Goal: Task Accomplishment & Management: Complete application form

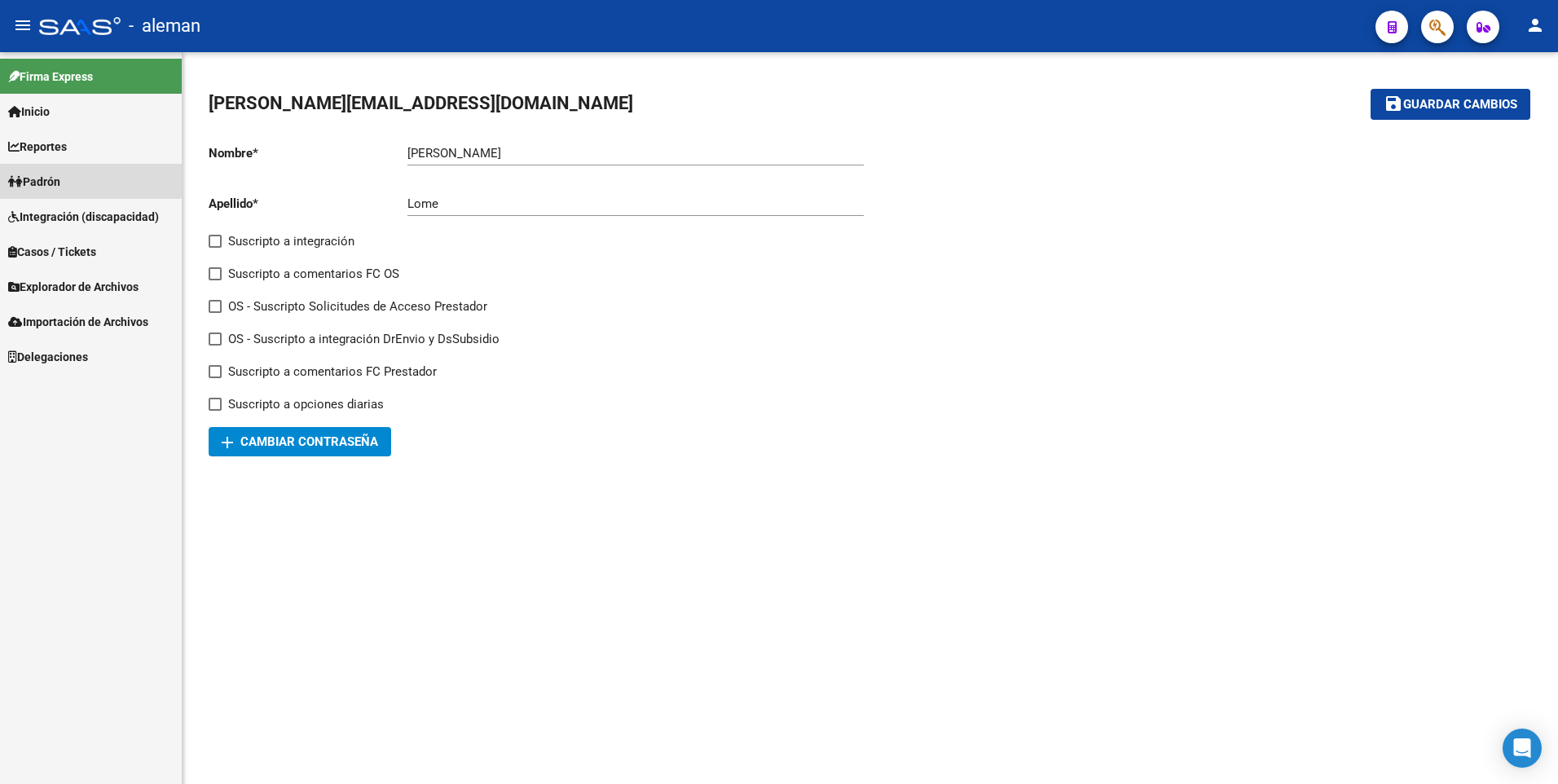
click at [41, 175] on span "Padrón" at bounding box center [34, 182] width 52 height 18
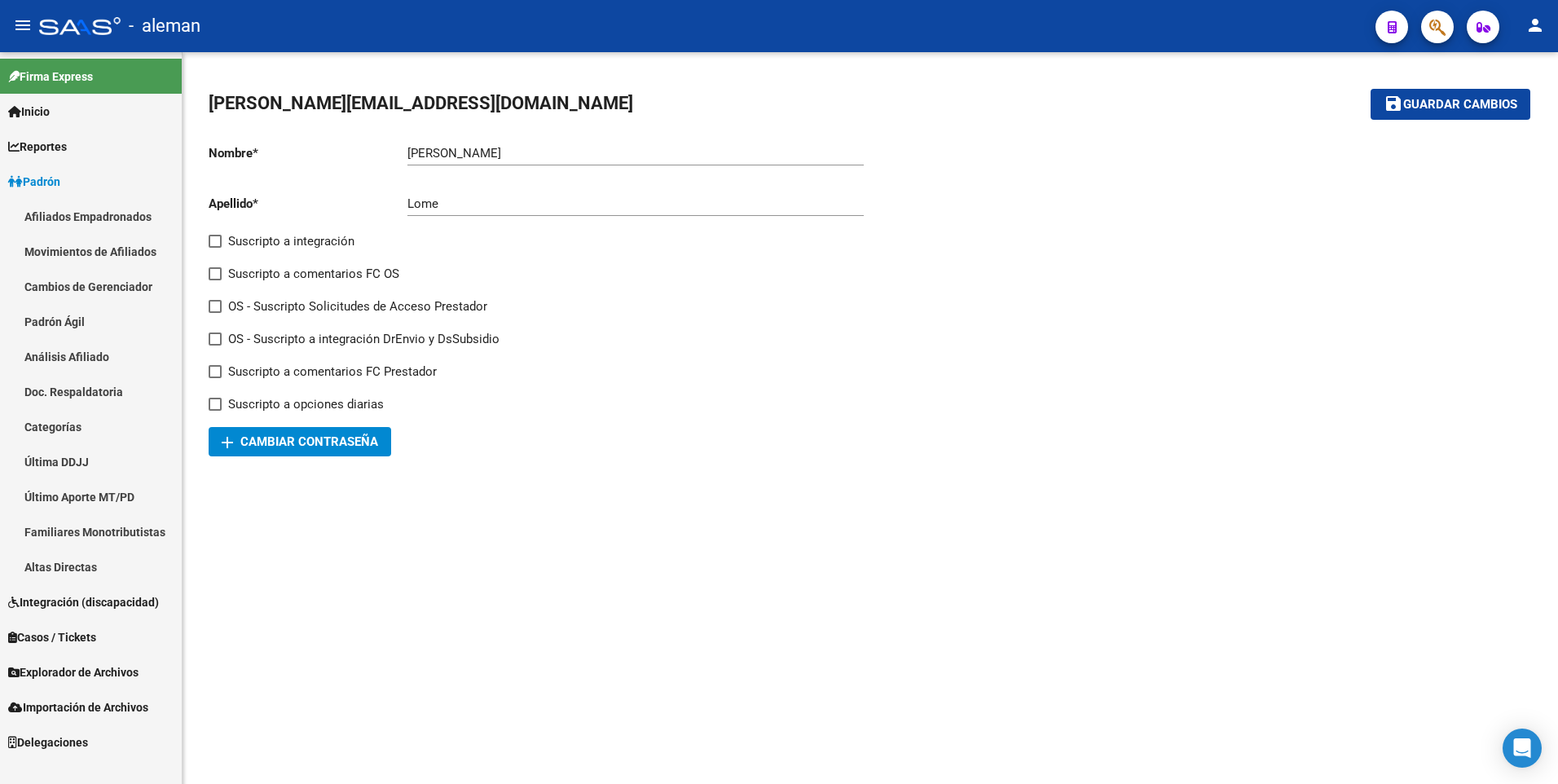
click at [76, 210] on link "Afiliados Empadronados" at bounding box center [90, 216] width 182 height 35
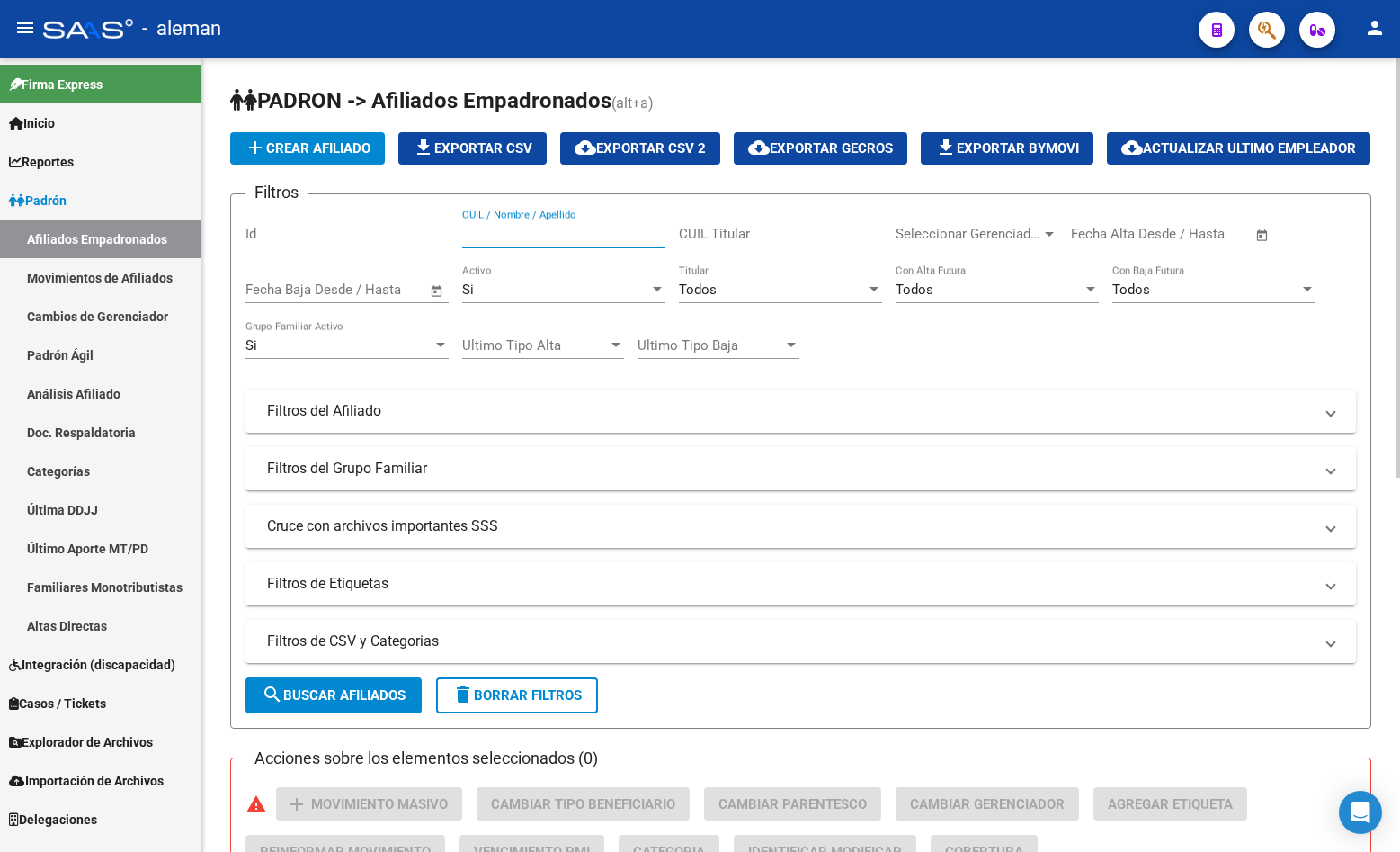
click at [513, 242] on input "CUIL / Nombre / Apellido" at bounding box center [564, 233] width 204 height 16
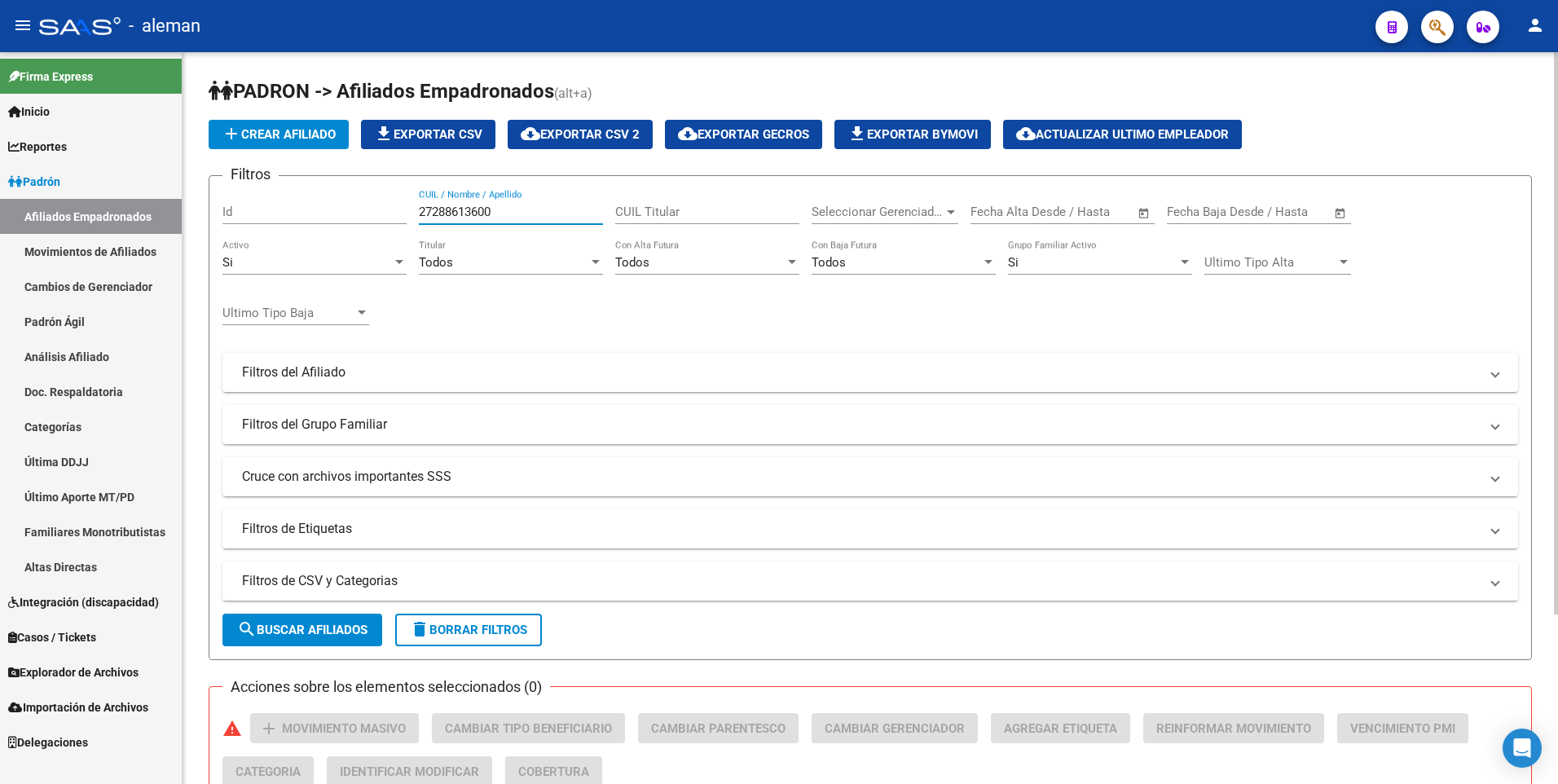
scroll to position [220, 0]
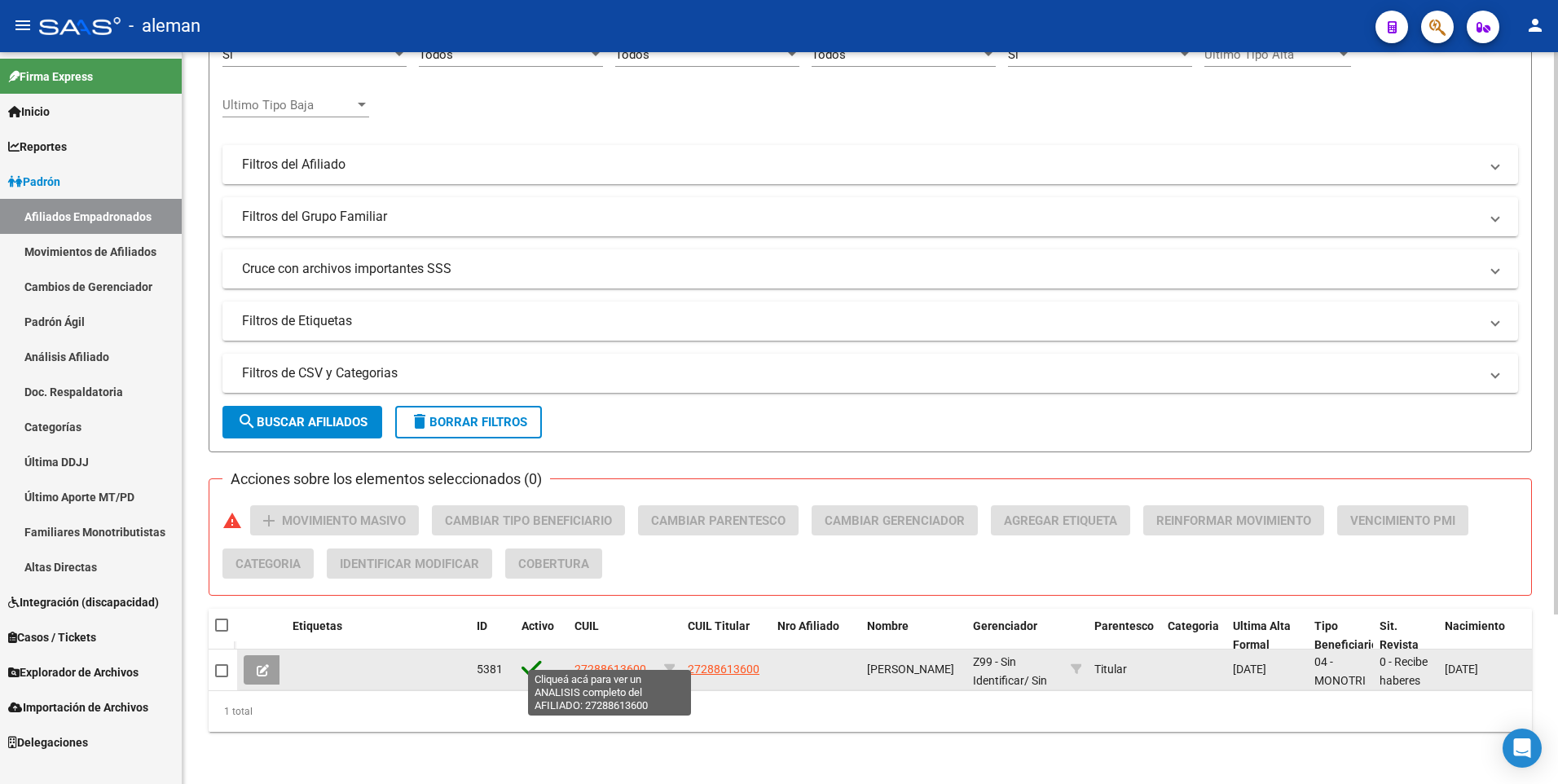
type input "27288613600"
click at [612, 662] on span "27288613600" at bounding box center [611, 669] width 72 height 13
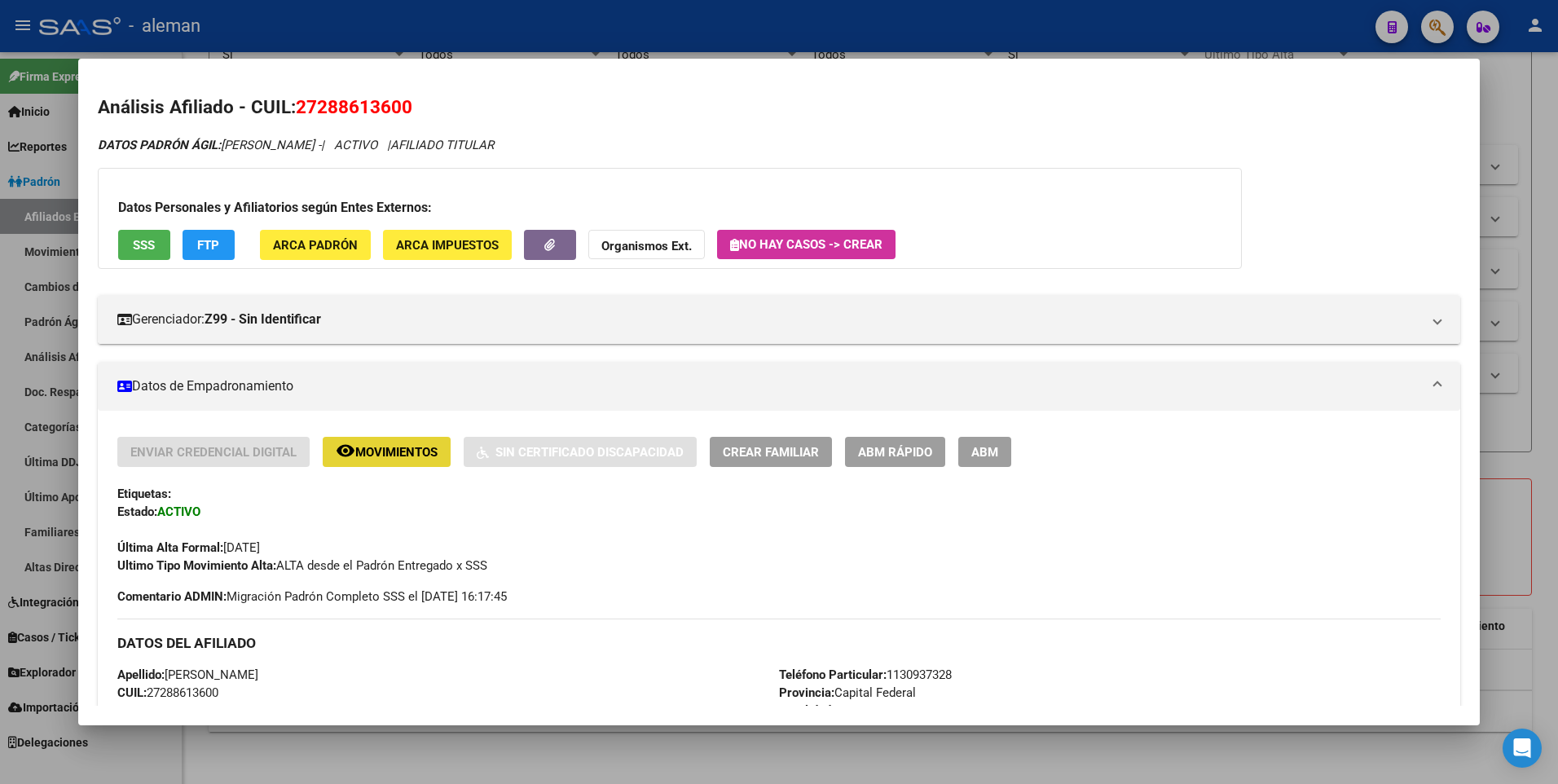
click at [394, 448] on span "Movimientos" at bounding box center [397, 452] width 82 height 14
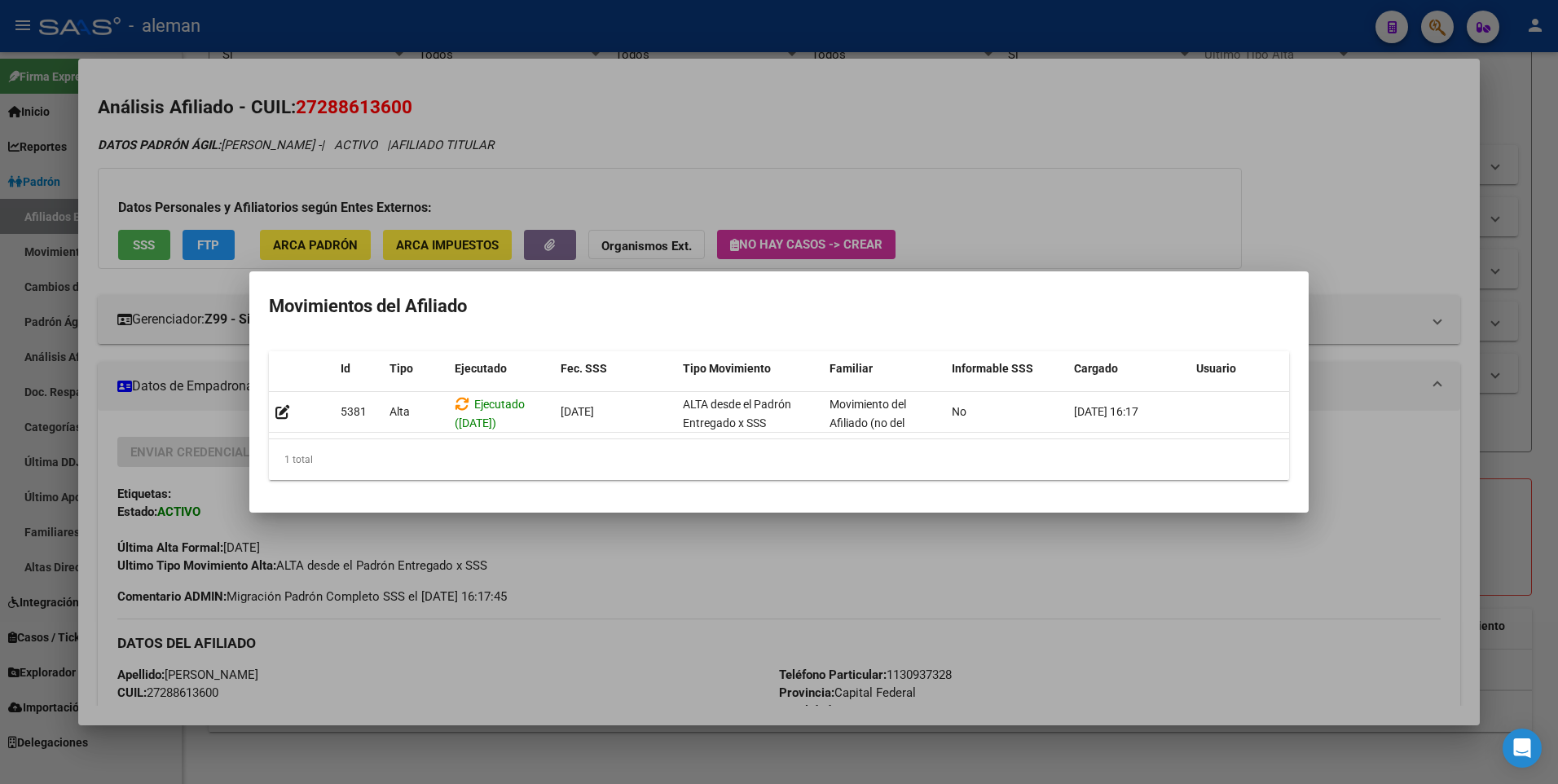
click at [1367, 269] on div at bounding box center [779, 392] width 1558 height 784
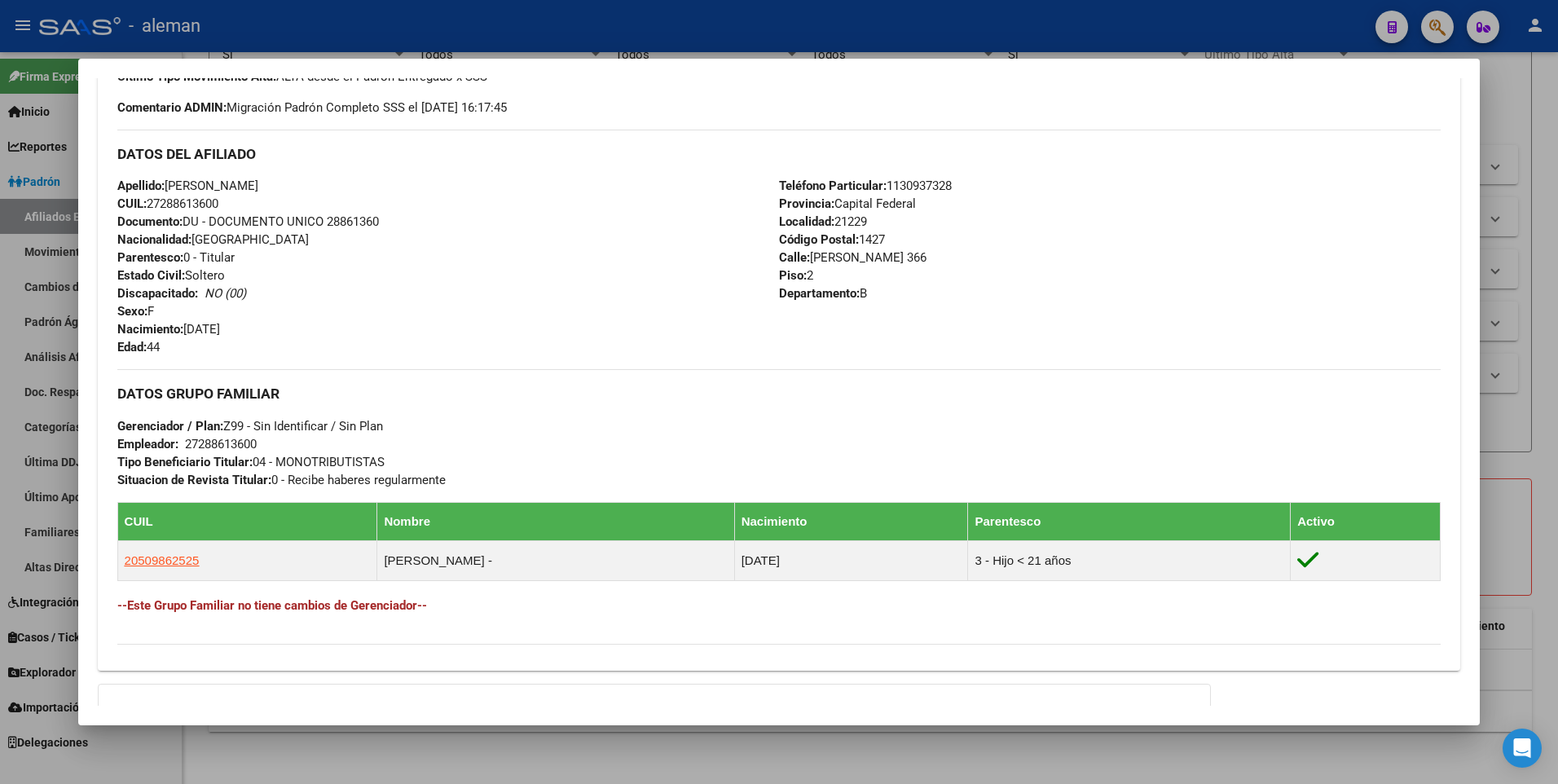
scroll to position [668, 0]
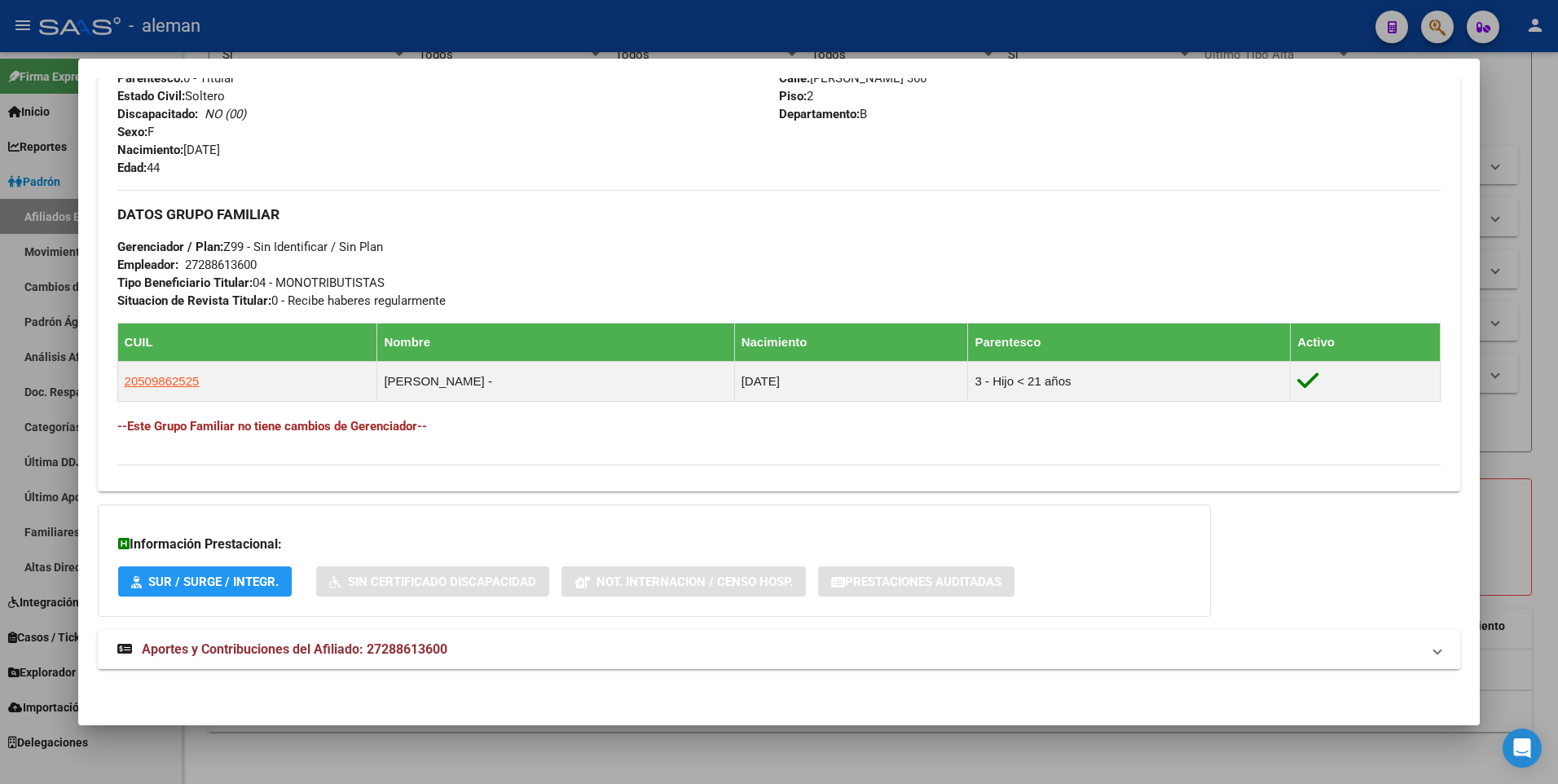
click at [215, 643] on span "Aportes y Contribuciones del Afiliado: 27288613600" at bounding box center [294, 648] width 305 height 15
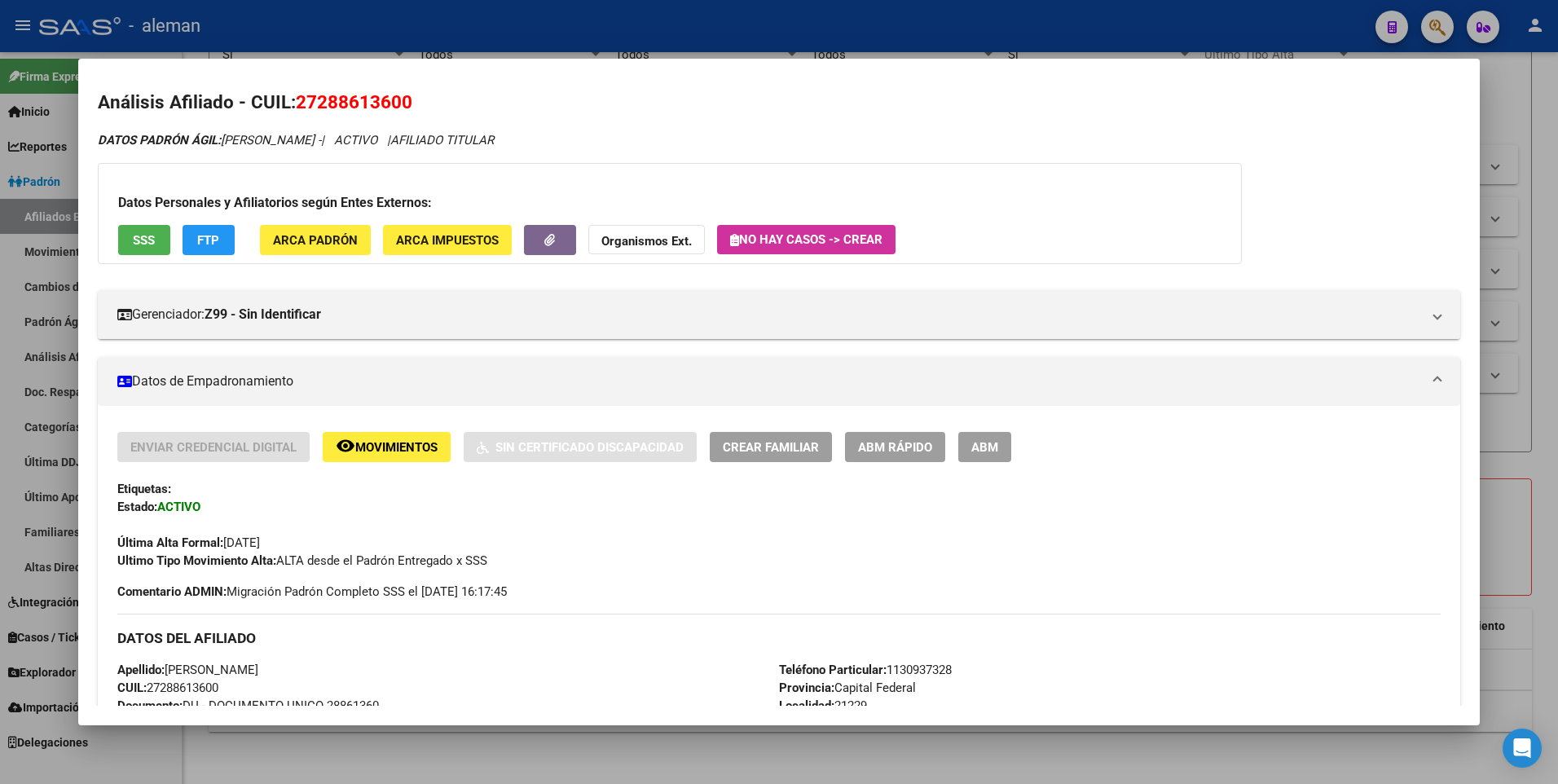
scroll to position [0, 0]
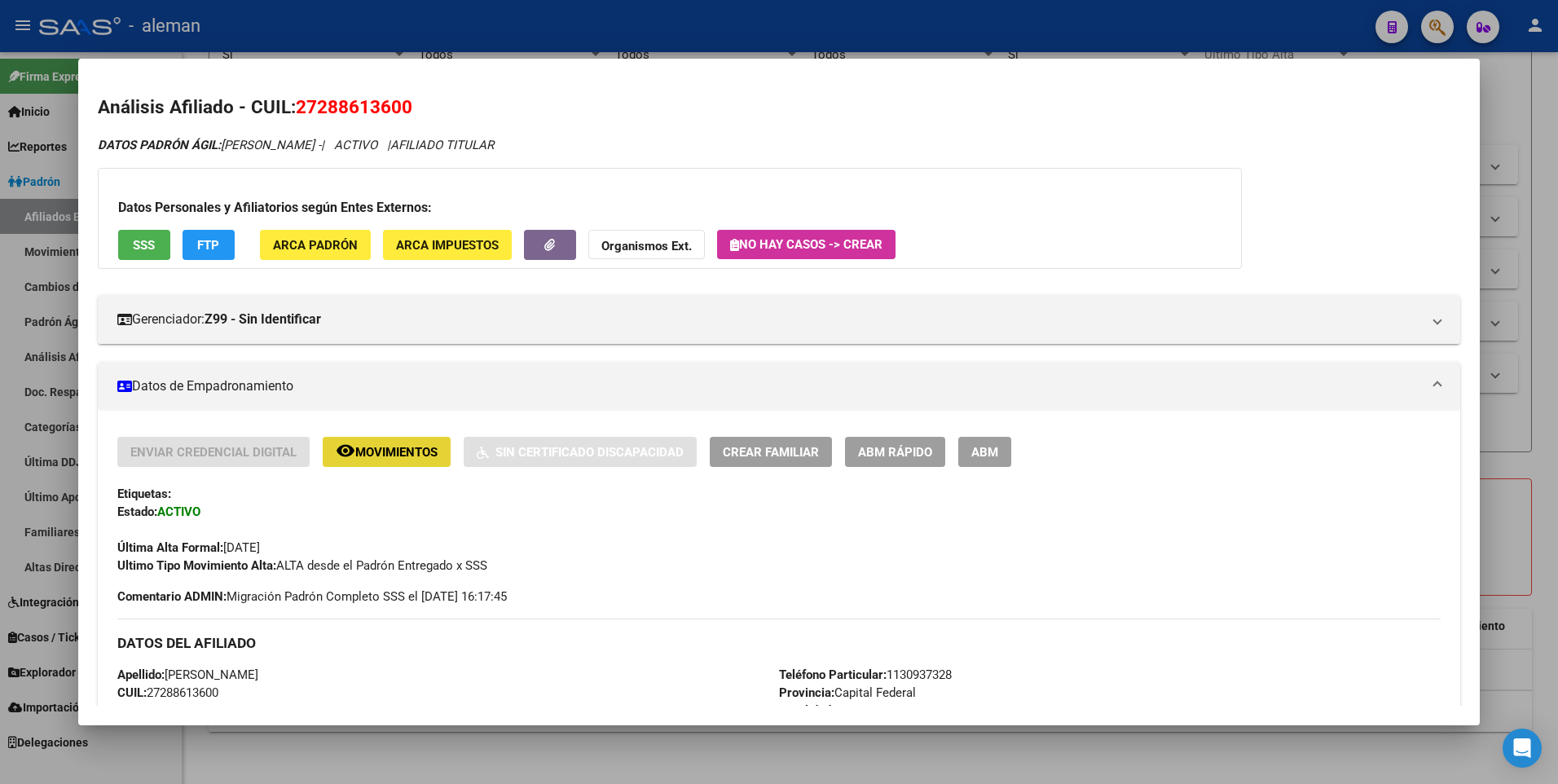
click at [401, 446] on span "Movimientos" at bounding box center [397, 452] width 82 height 14
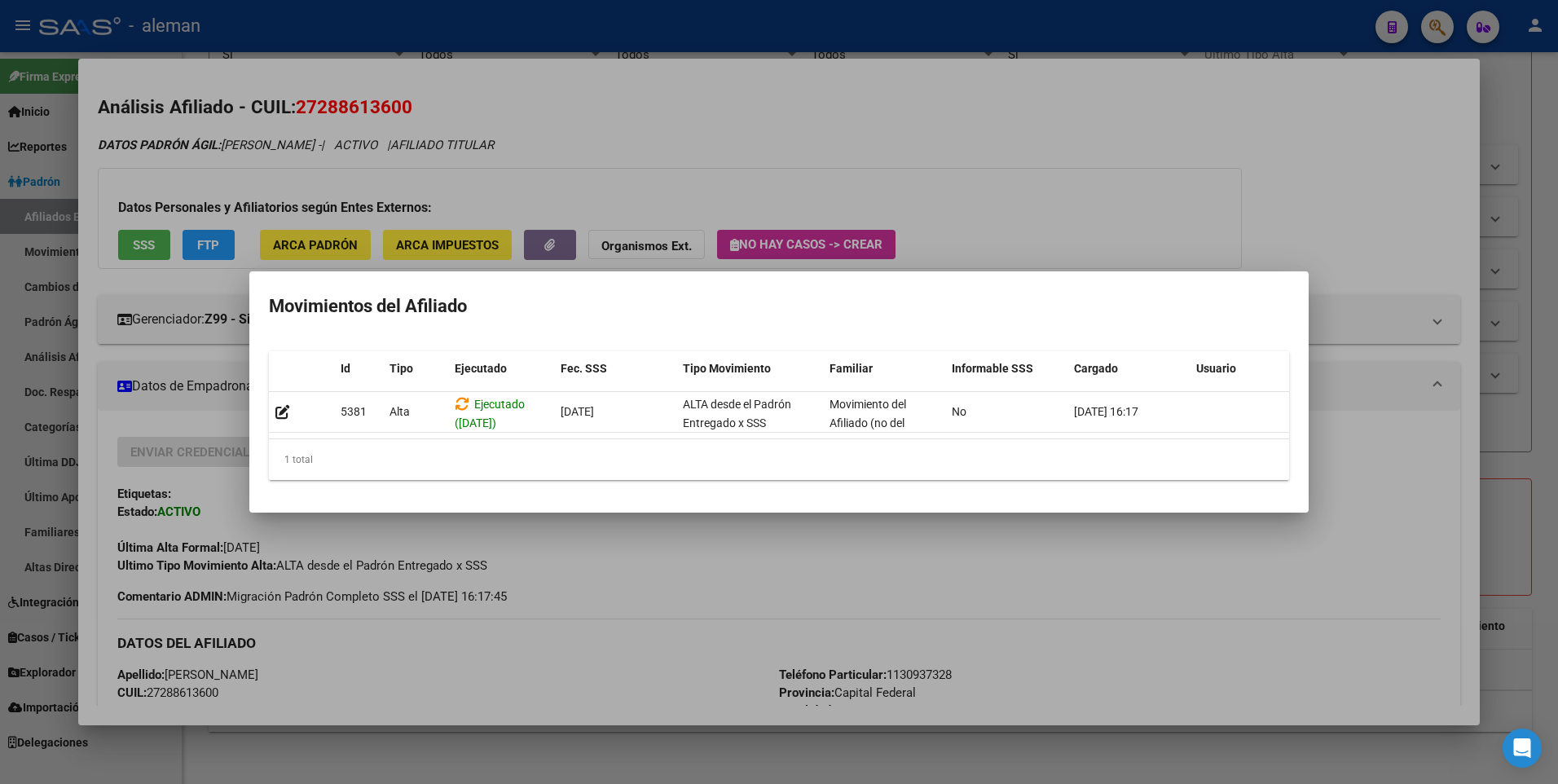
click at [1383, 266] on div at bounding box center [779, 392] width 1558 height 784
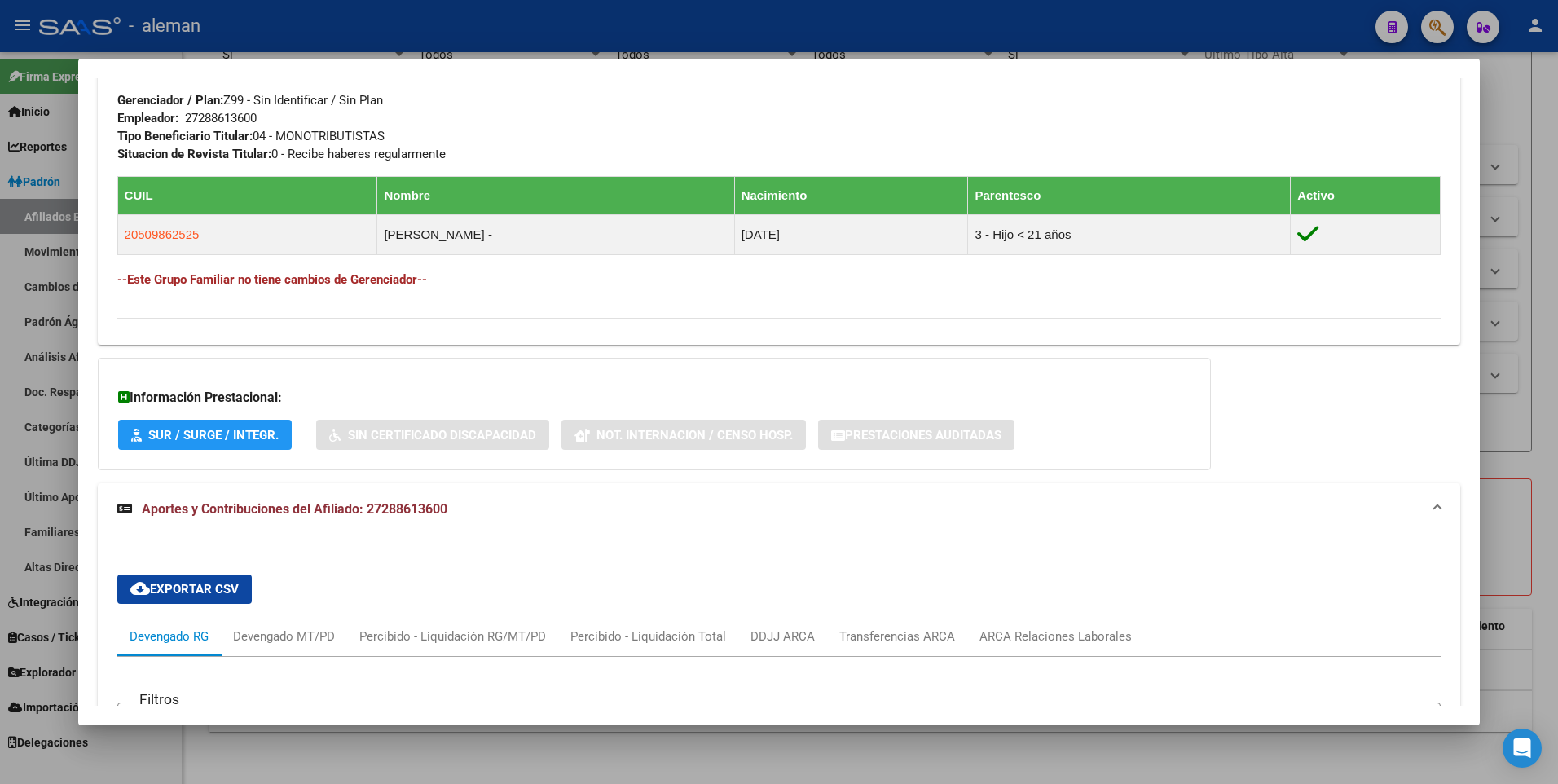
scroll to position [1222, 0]
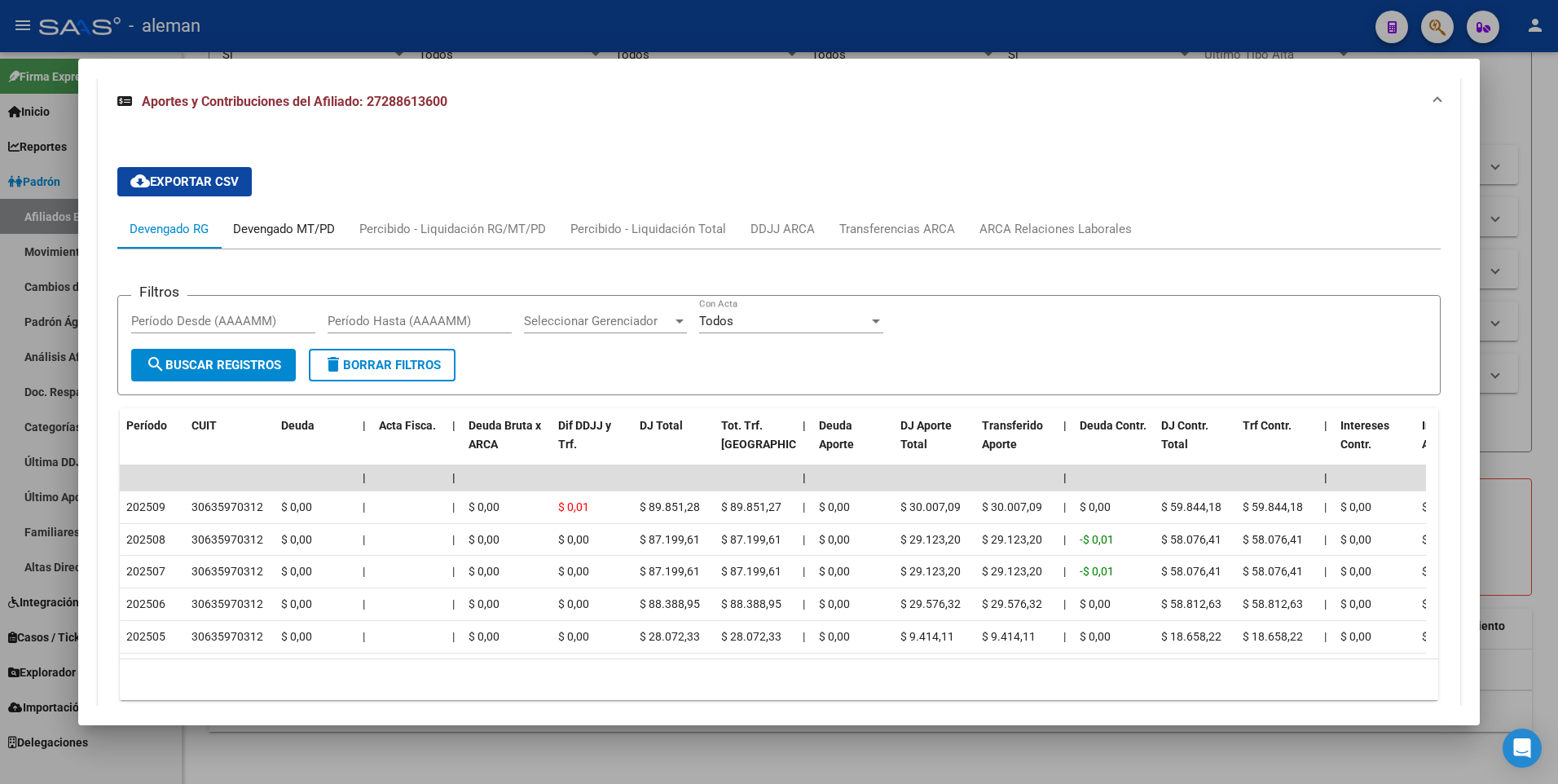
click at [279, 233] on div "Devengado MT/PD" at bounding box center [284, 229] width 102 height 18
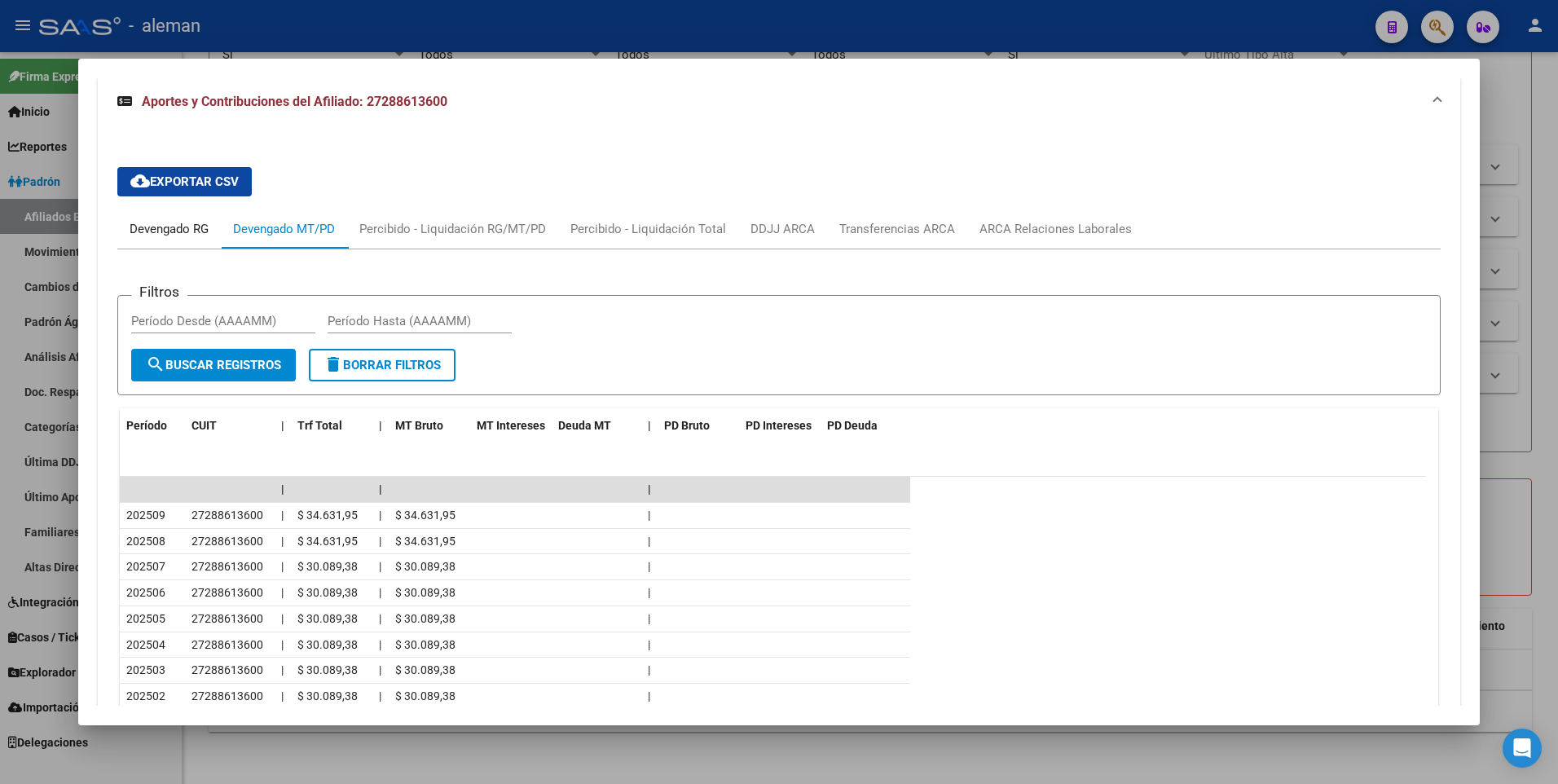
click at [161, 228] on div "Devengado RG" at bounding box center [169, 229] width 79 height 18
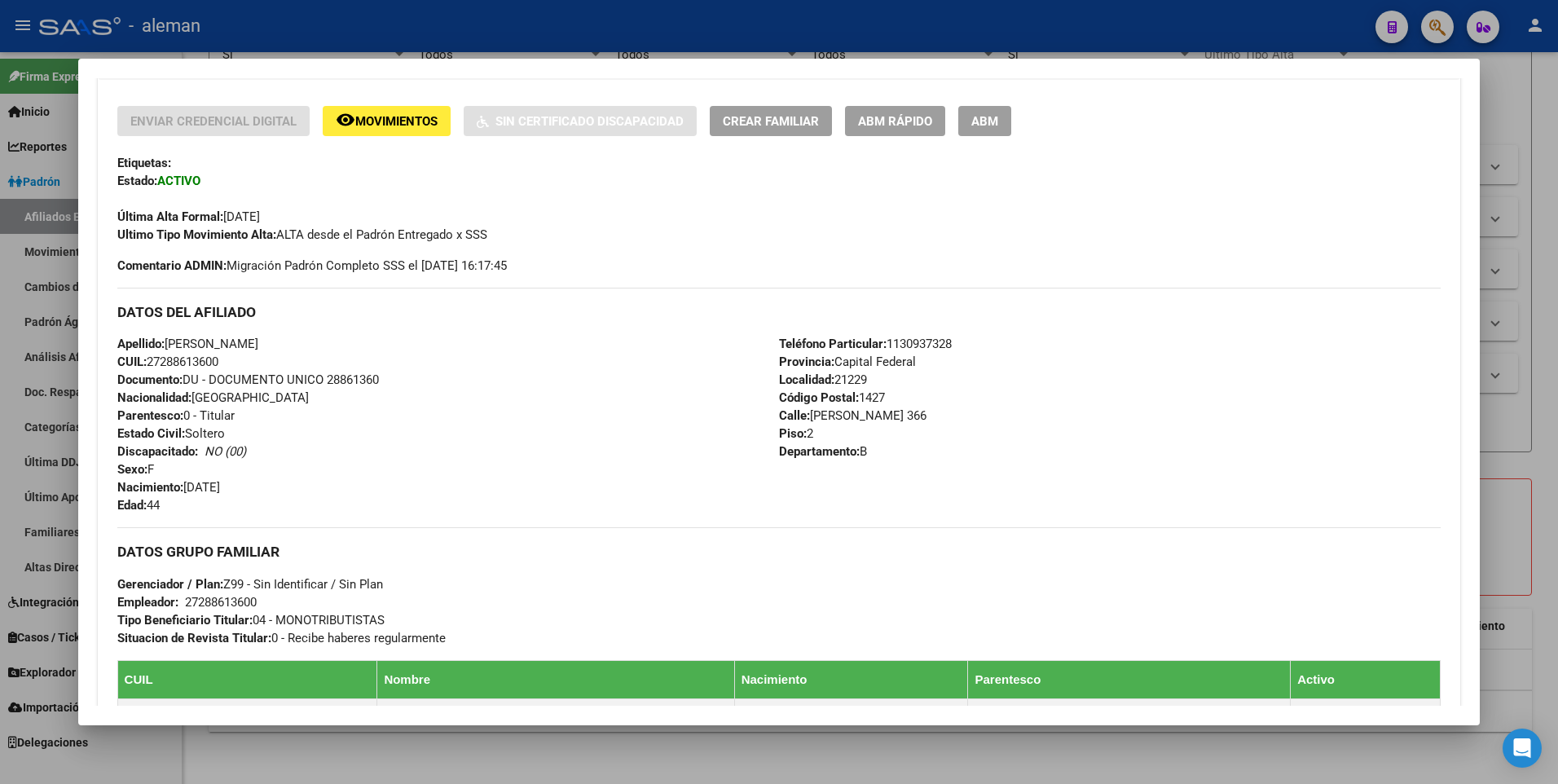
scroll to position [738, 0]
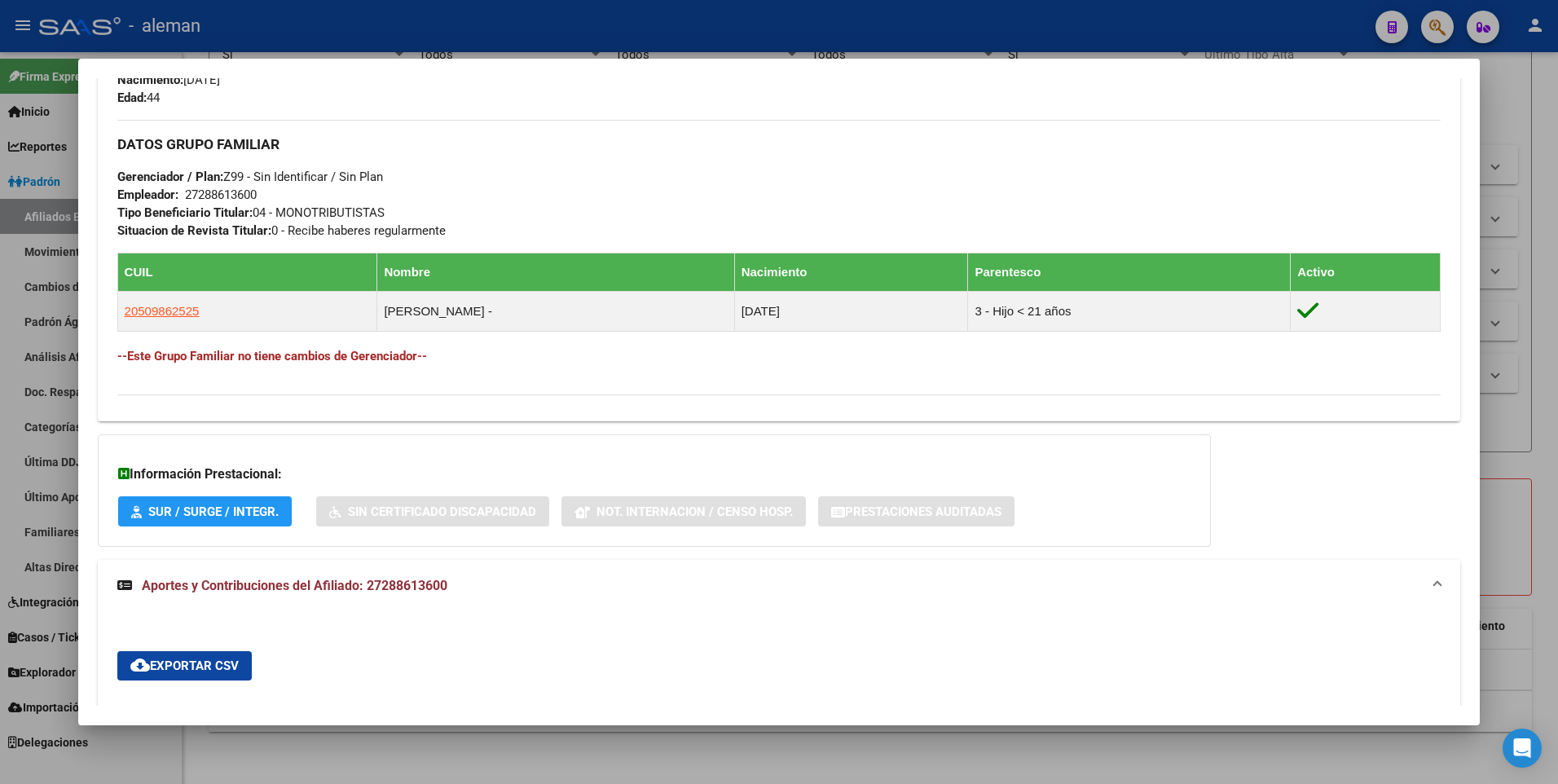
click at [405, 584] on span "Aportes y Contribuciones del Afiliado: 27288613600" at bounding box center [294, 584] width 305 height 15
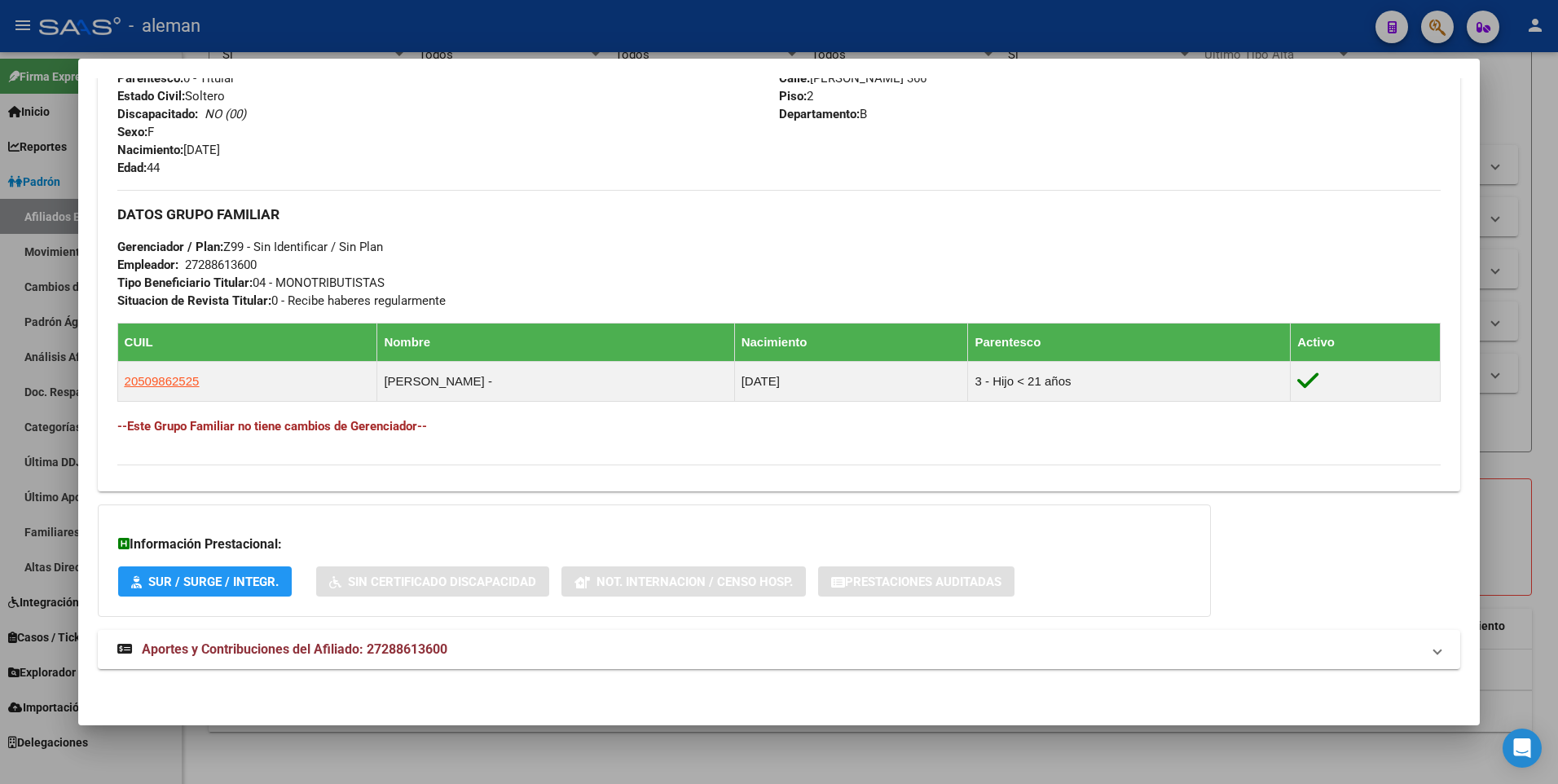
scroll to position [668, 0]
click at [355, 648] on span "Aportes y Contribuciones del Afiliado: 27288613600" at bounding box center [294, 648] width 305 height 15
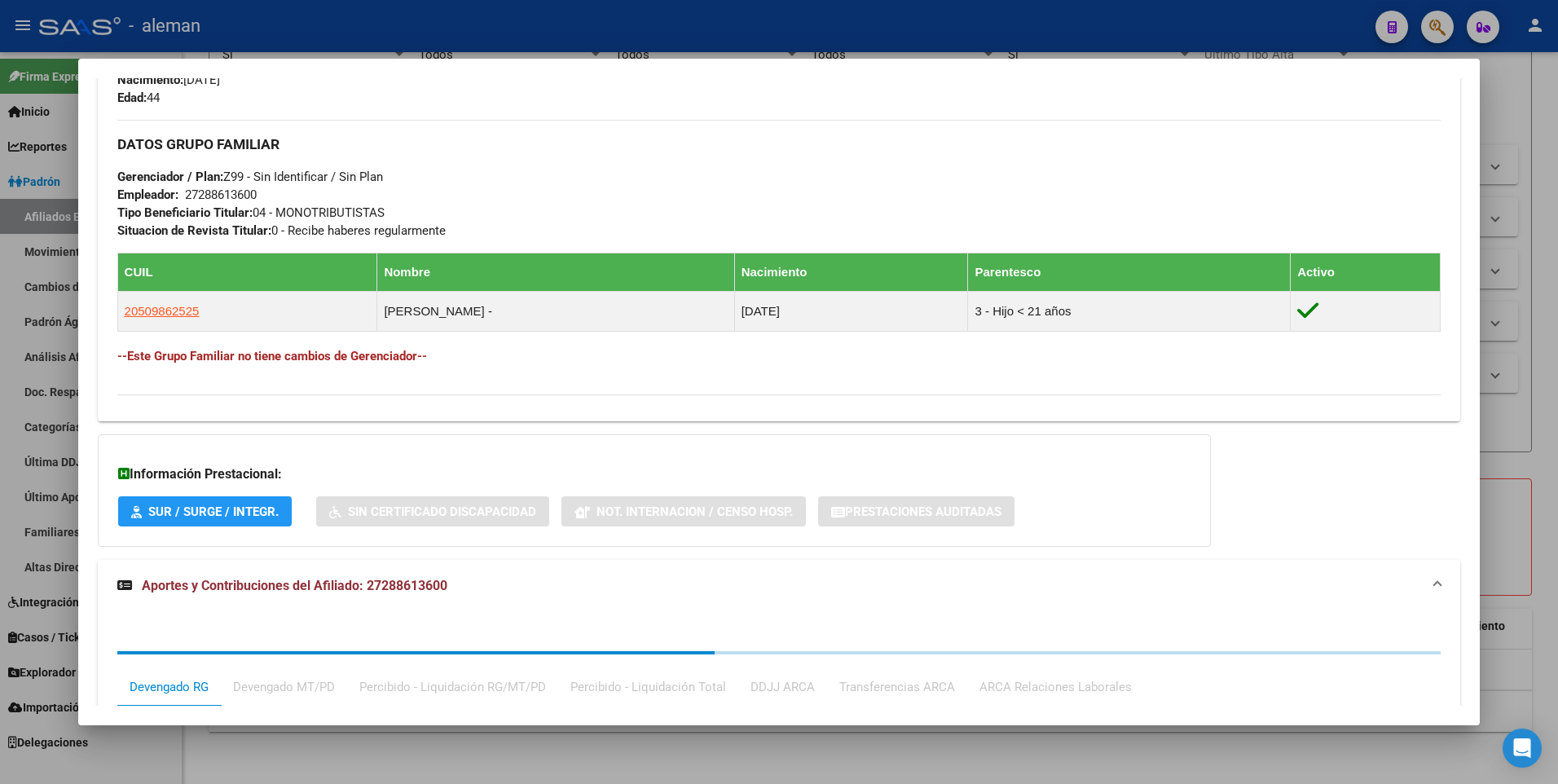
scroll to position [1077, 0]
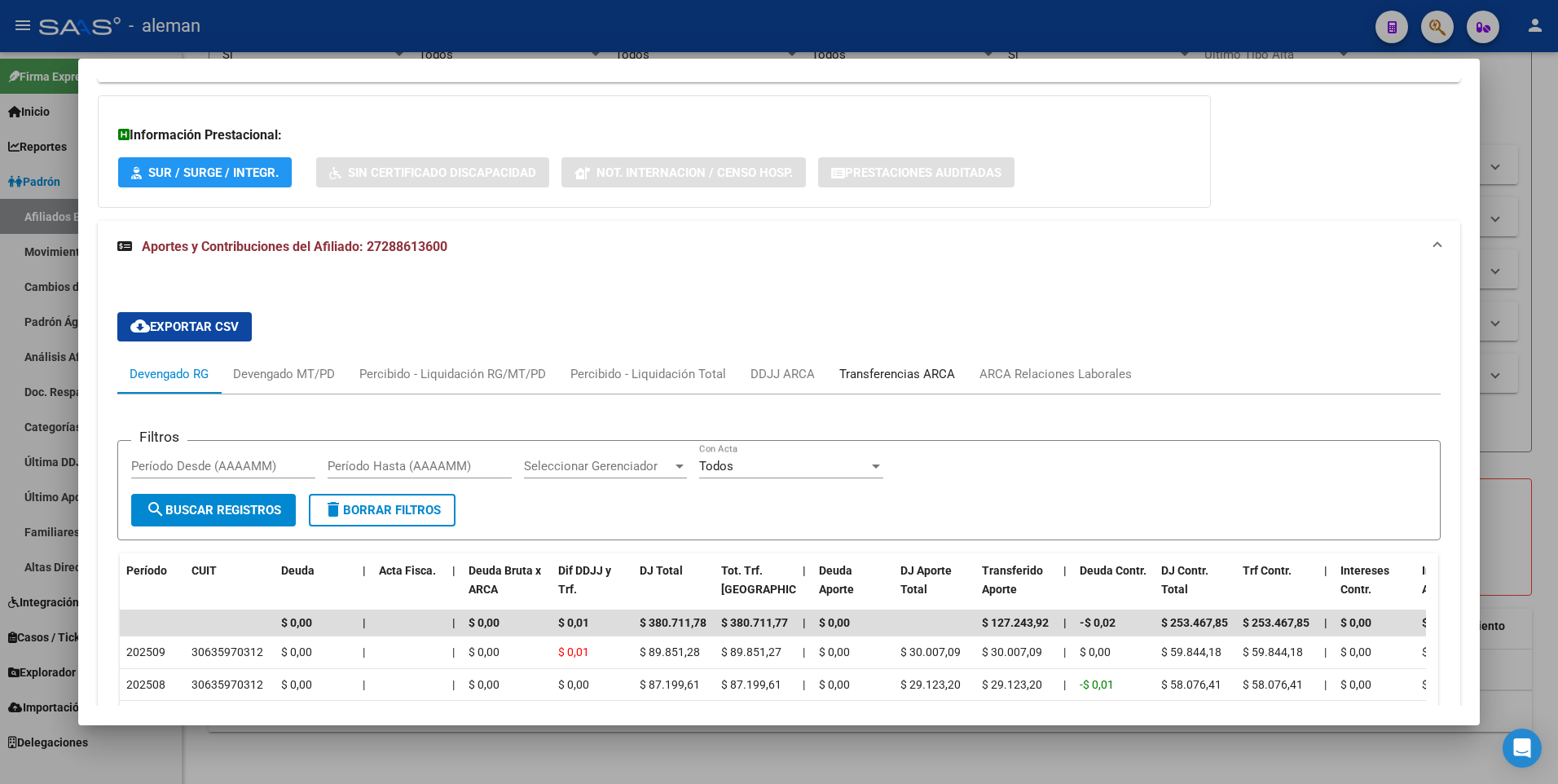
click at [919, 371] on div "Transferencias ARCA" at bounding box center [896, 374] width 116 height 18
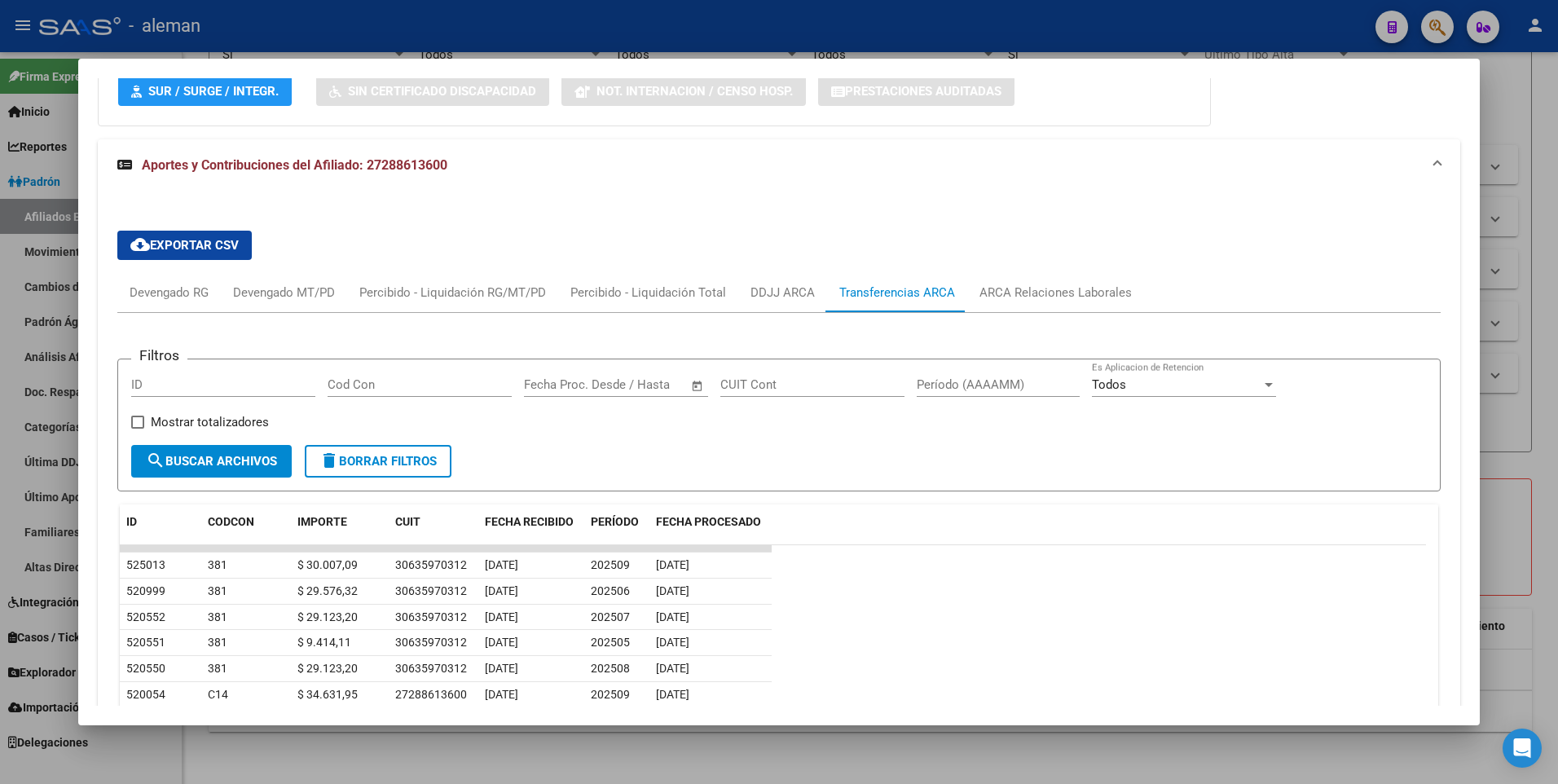
scroll to position [995, 0]
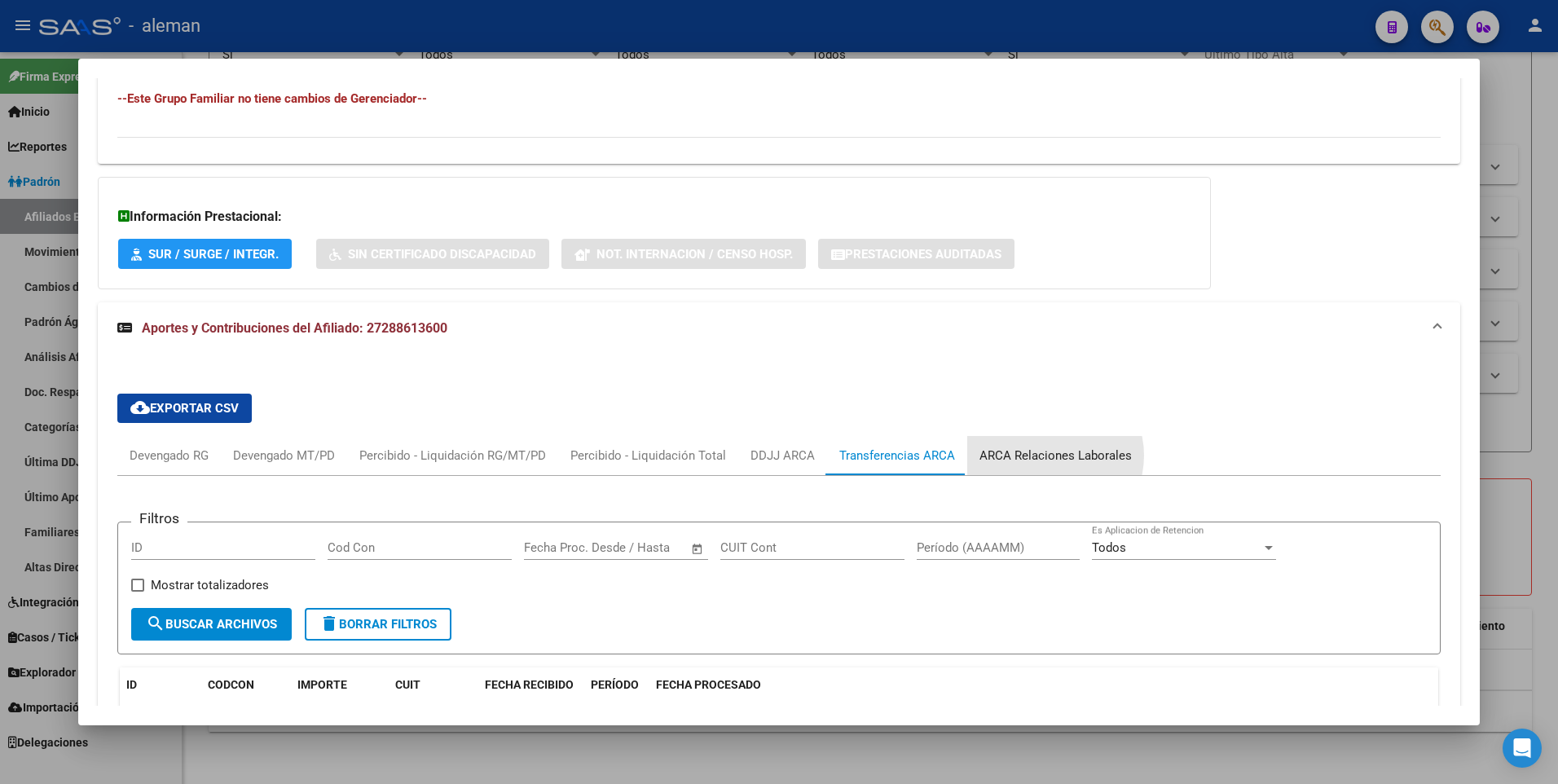
click at [1048, 456] on div "ARCA Relaciones Laborales" at bounding box center [1056, 456] width 152 height 18
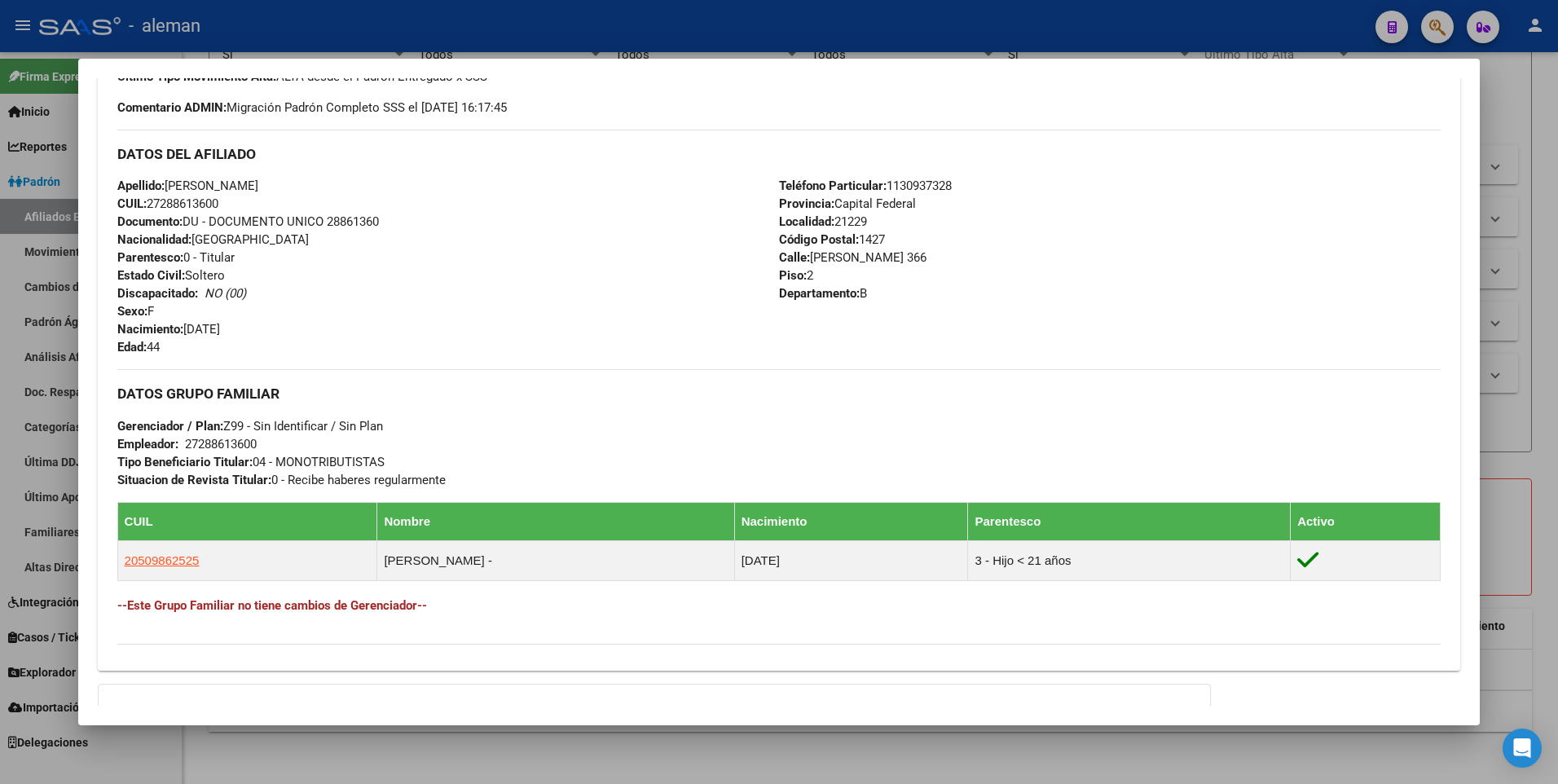
scroll to position [1006, 0]
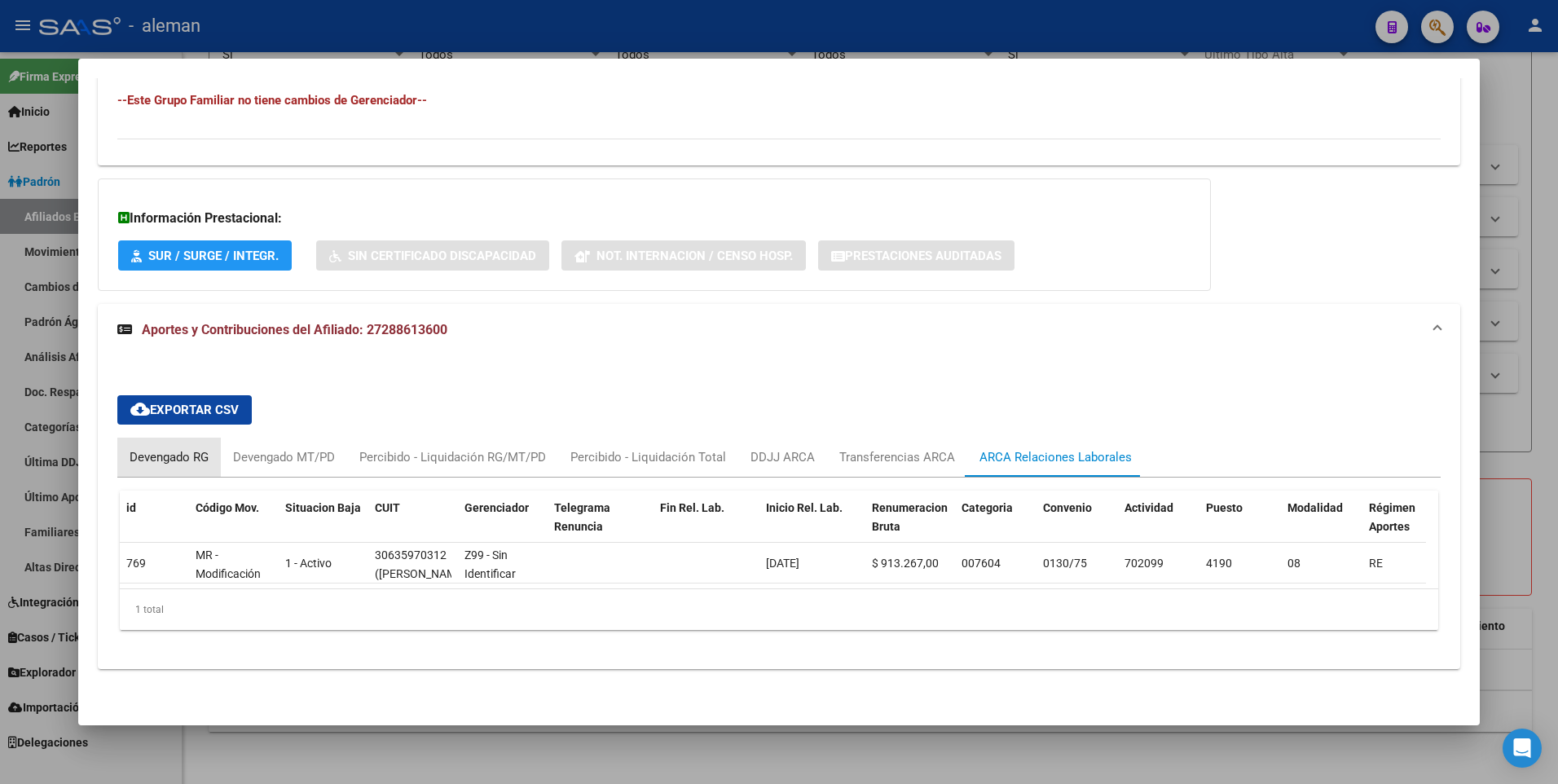
click at [158, 448] on div "Devengado RG" at bounding box center [169, 457] width 79 height 18
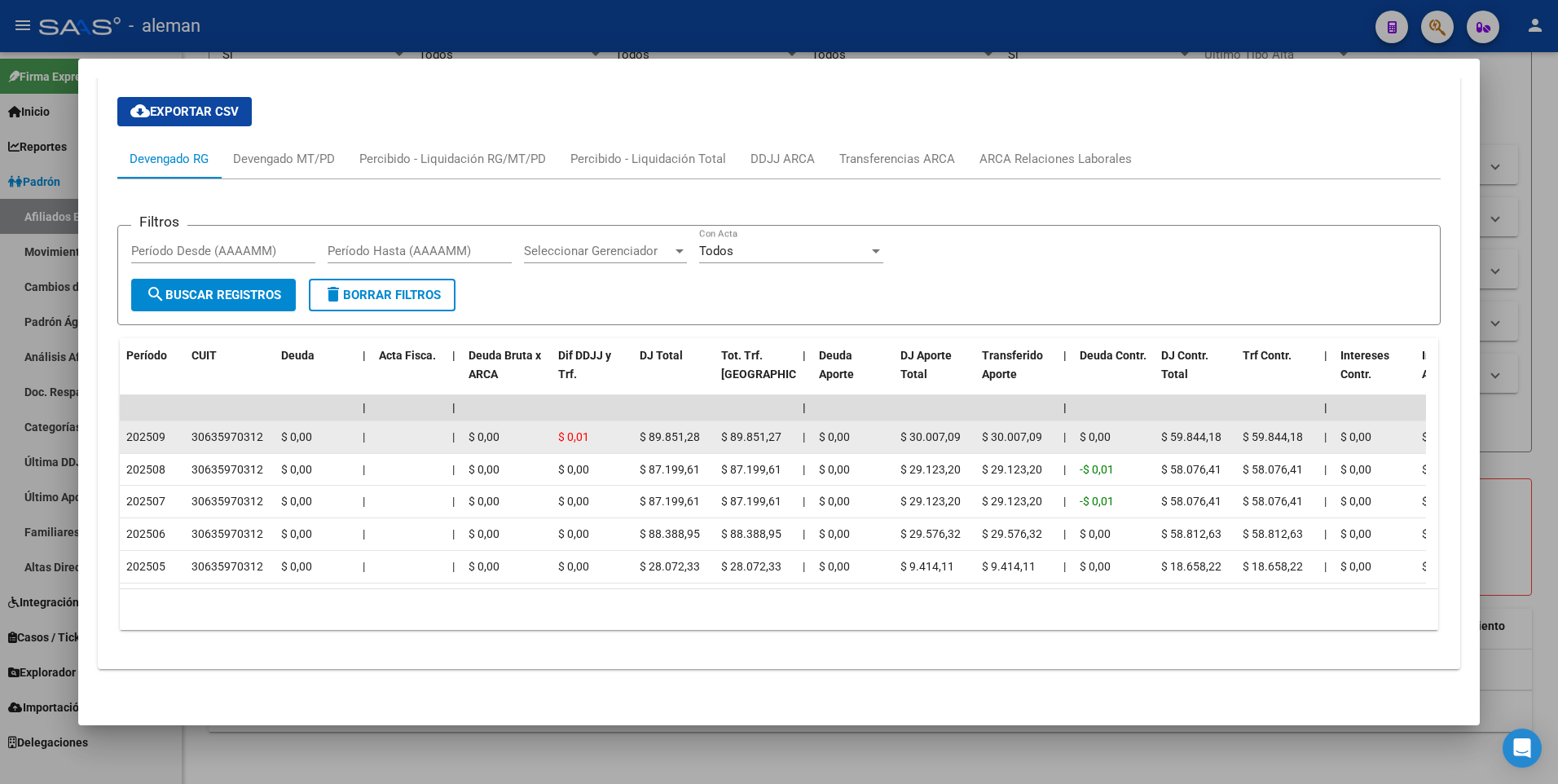
scroll to position [1227, 0]
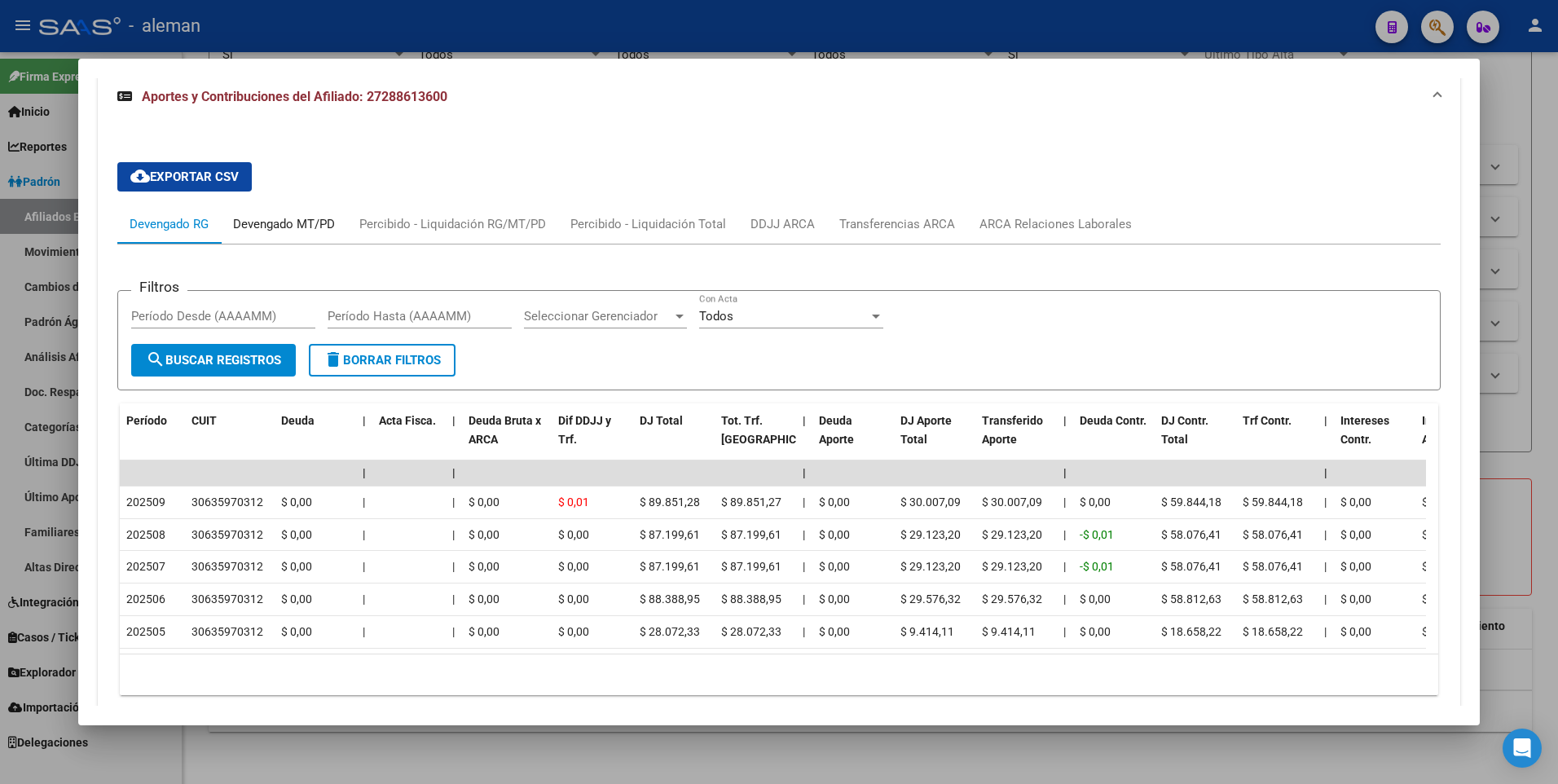
click at [294, 222] on div "Devengado MT/PD" at bounding box center [284, 224] width 102 height 18
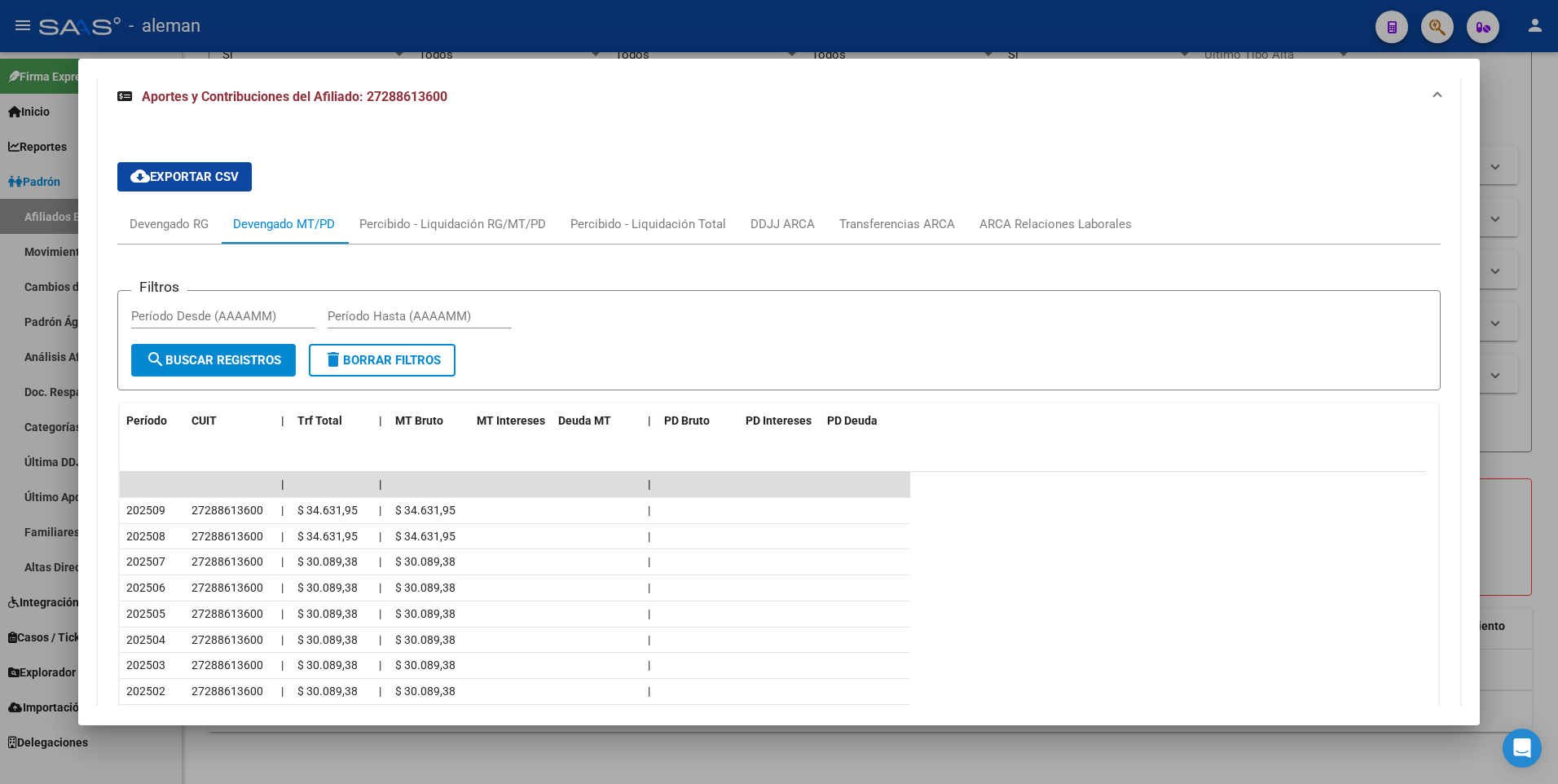
click at [1111, 380] on form "Filtros Período Desde (AAAAMM) Período Hasta (AAAAMM) search Buscar Registros d…" at bounding box center [779, 340] width 1324 height 100
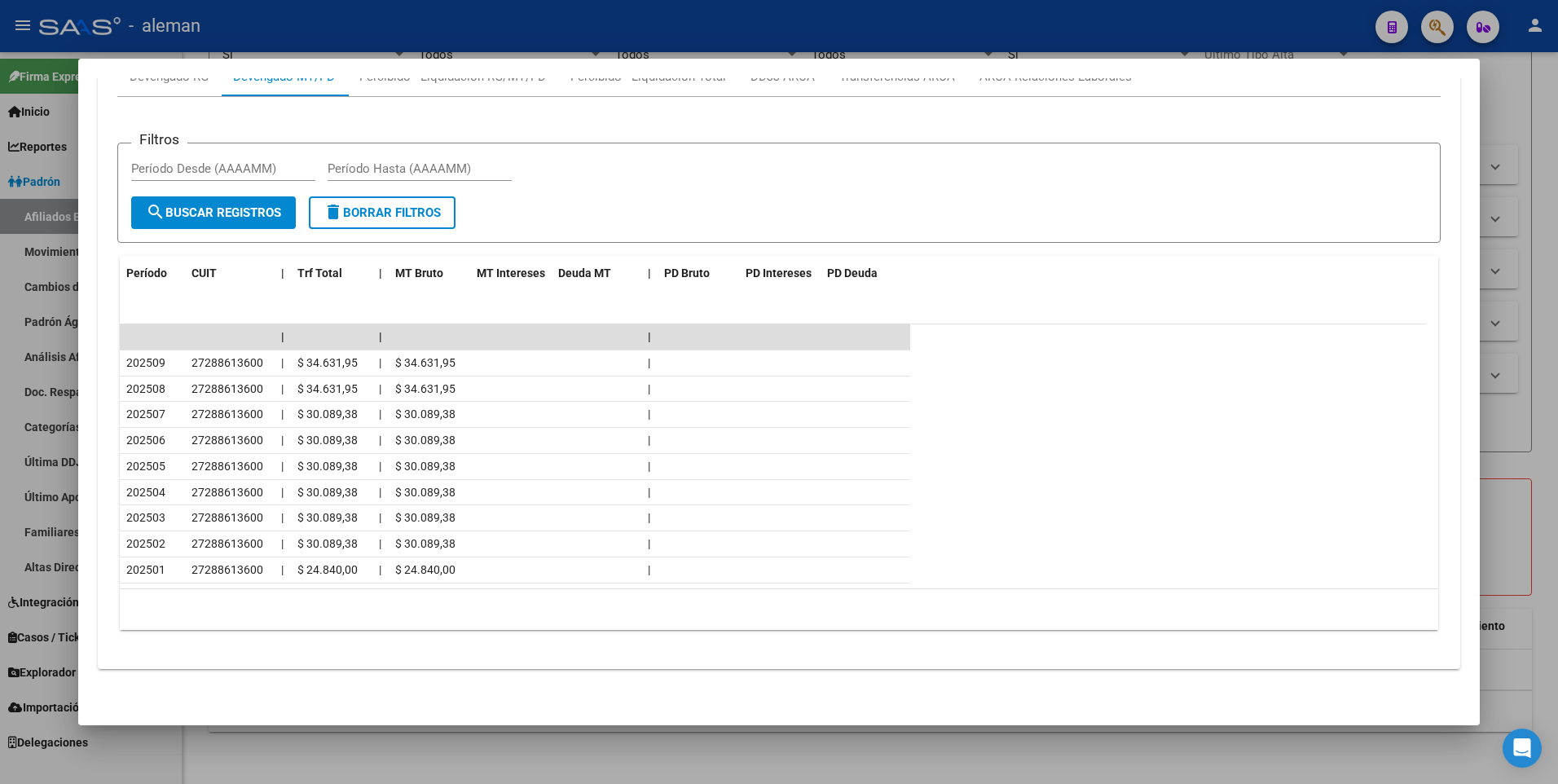
scroll to position [1292, 0]
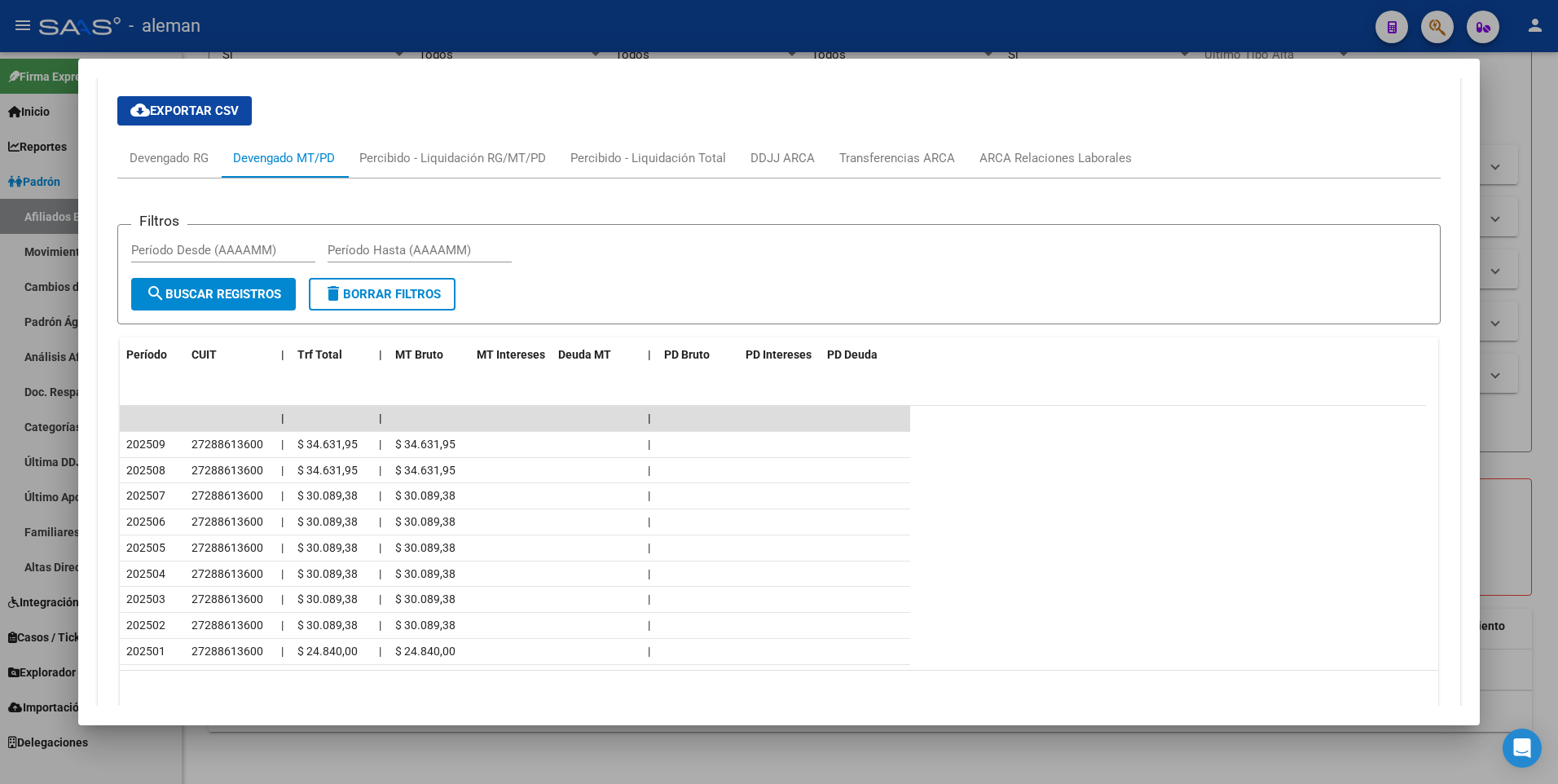
click at [1454, 414] on mat-dialog-content "Análisis Afiliado - CUIL: 27288613600 DATOS PADRÓN ÁGIL: [PERSON_NAME] - | ACTI…" at bounding box center [779, 391] width 1402 height 627
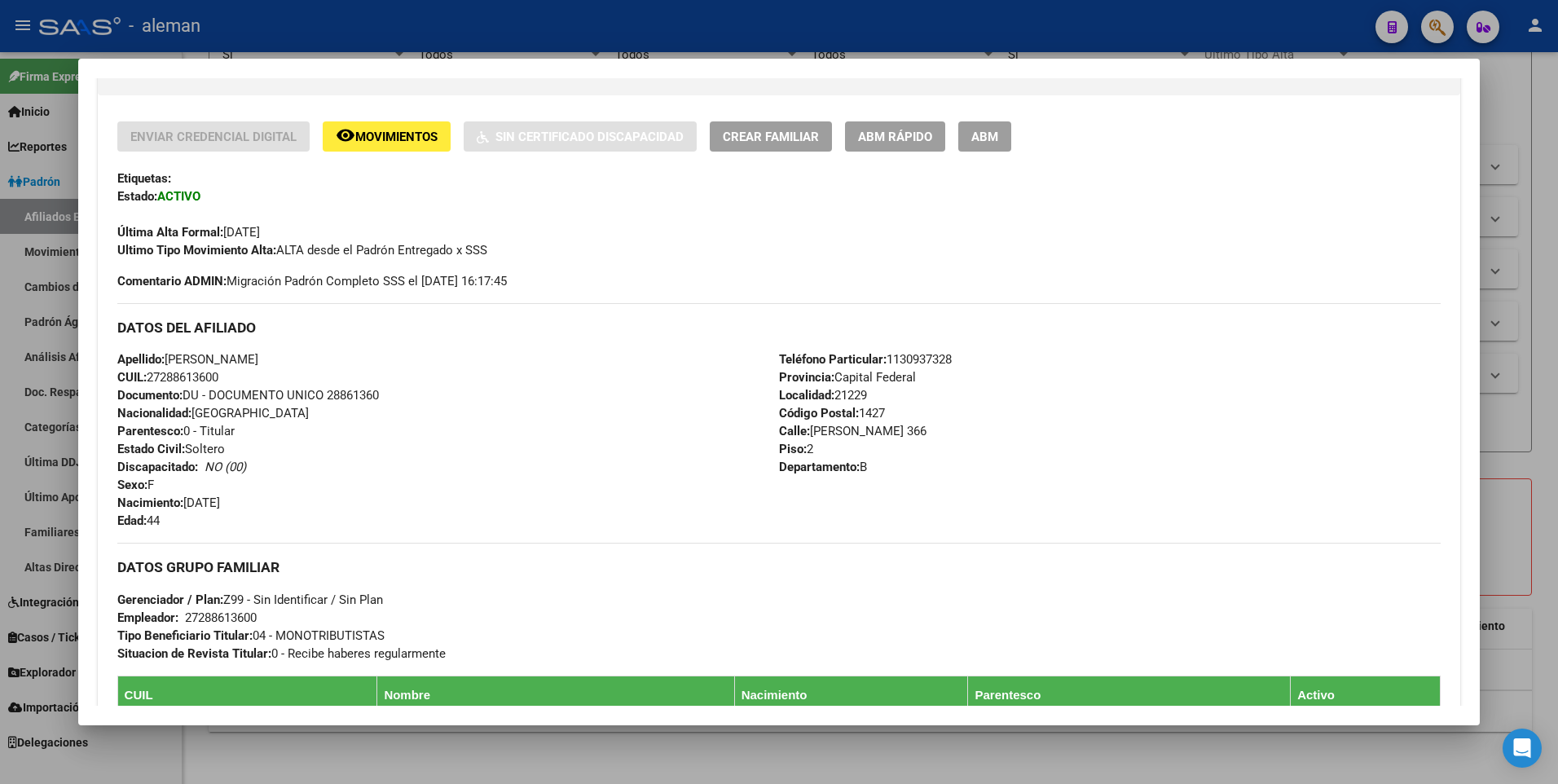
scroll to position [234, 0]
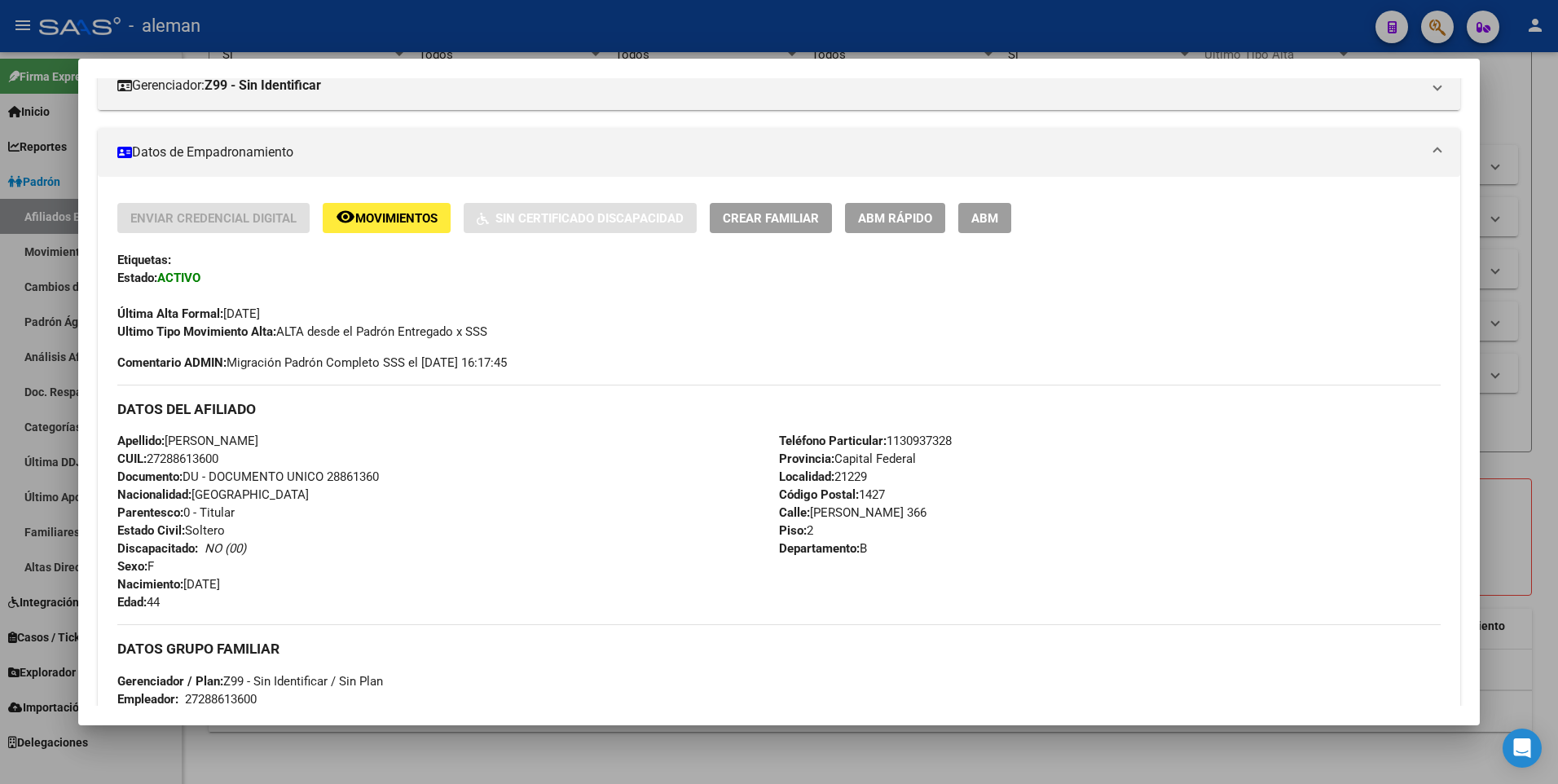
click at [980, 212] on span "ABM" at bounding box center [985, 218] width 27 height 14
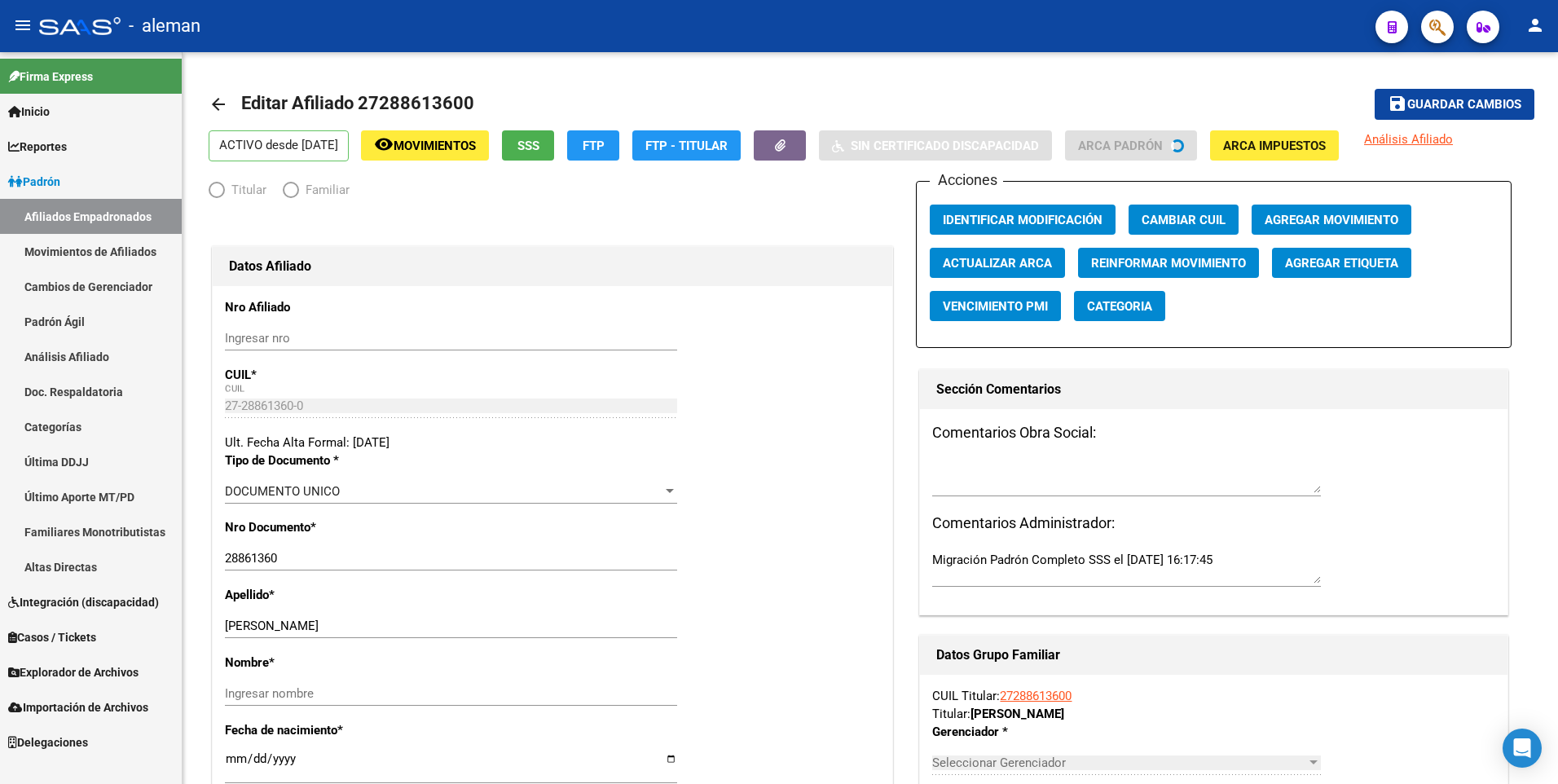
radio input "true"
type input "27-28861360-0"
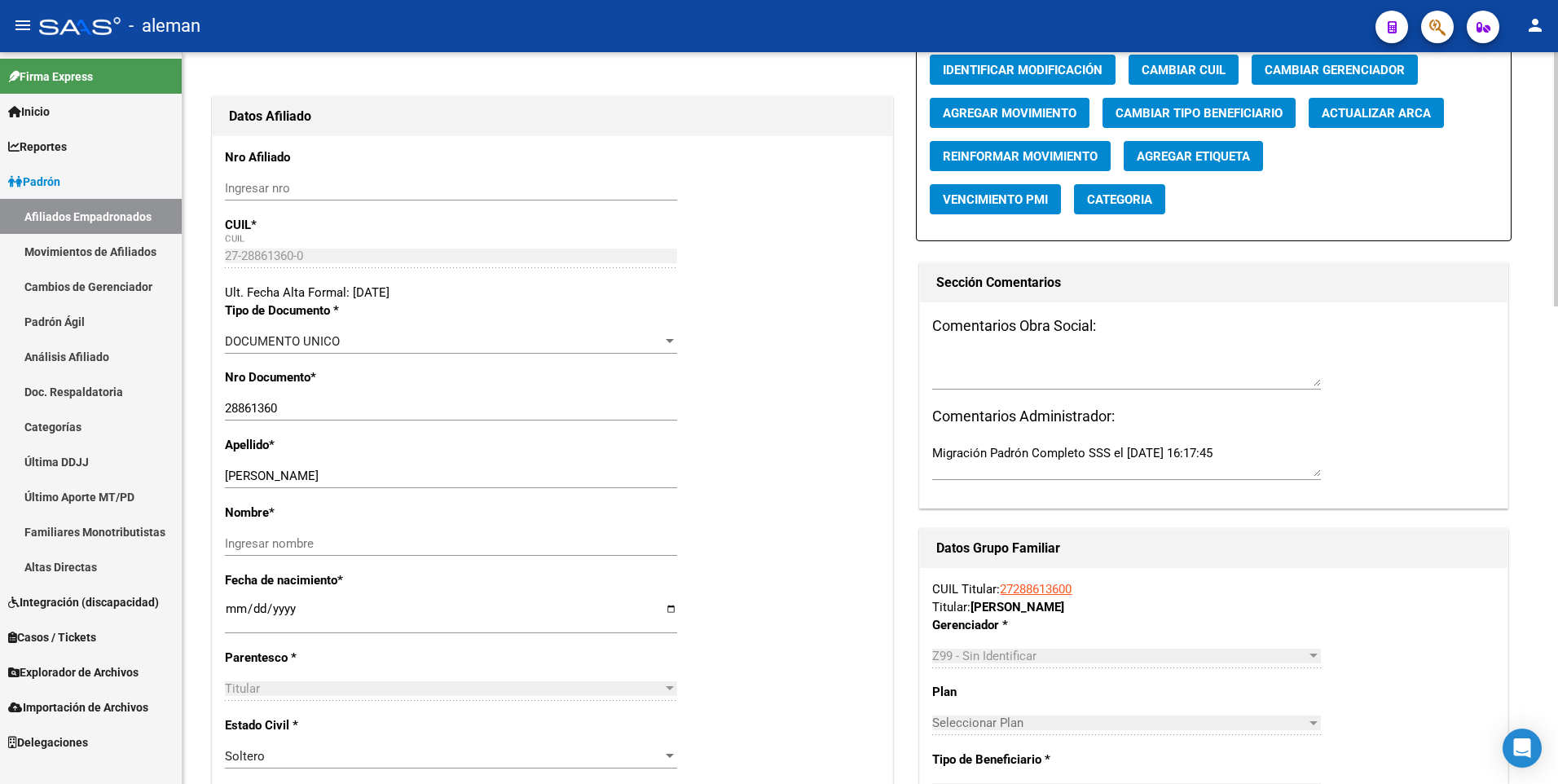
scroll to position [68, 0]
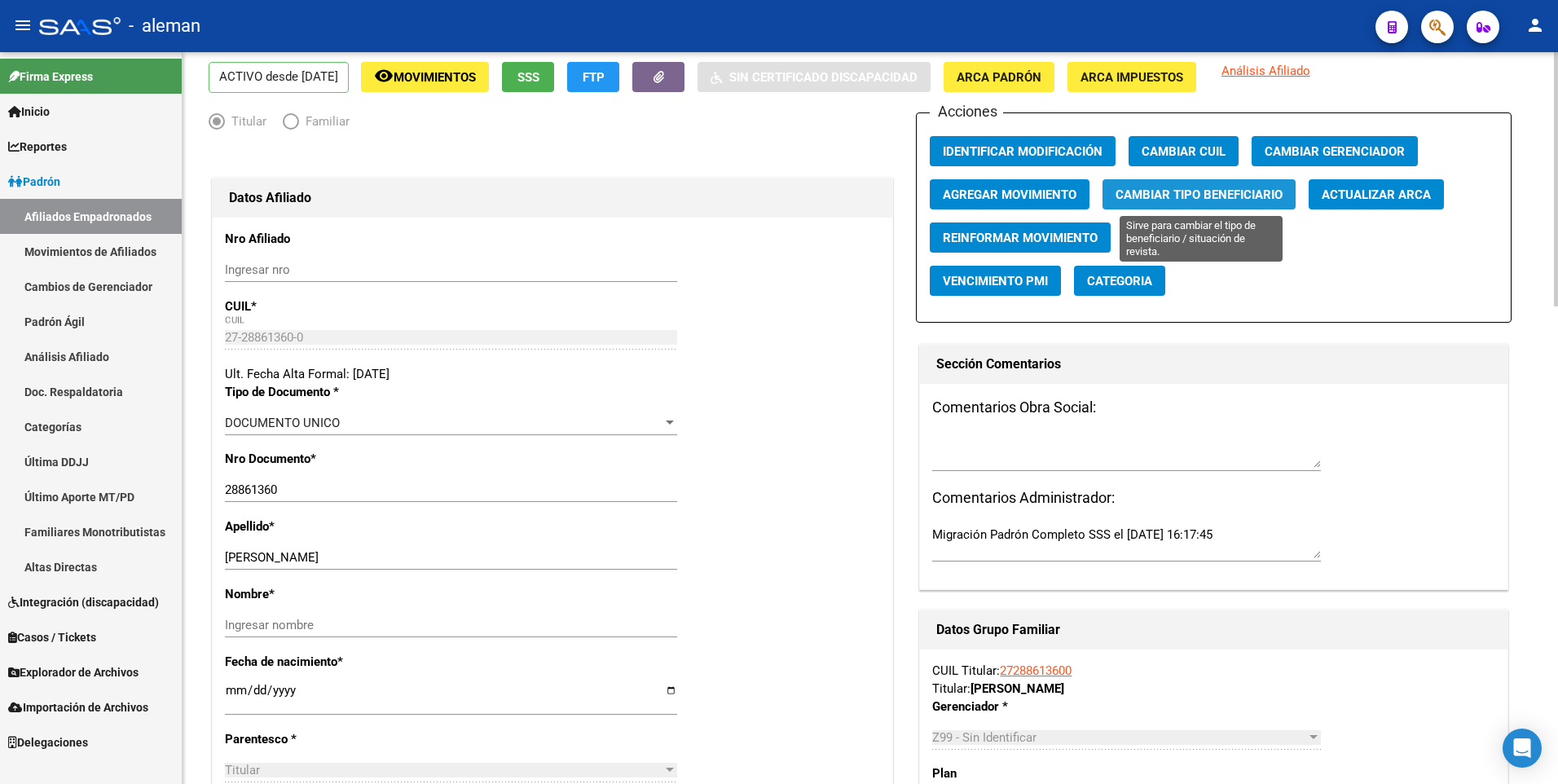
click at [1179, 187] on span "Cambiar Tipo Beneficiario" at bounding box center [1199, 194] width 167 height 14
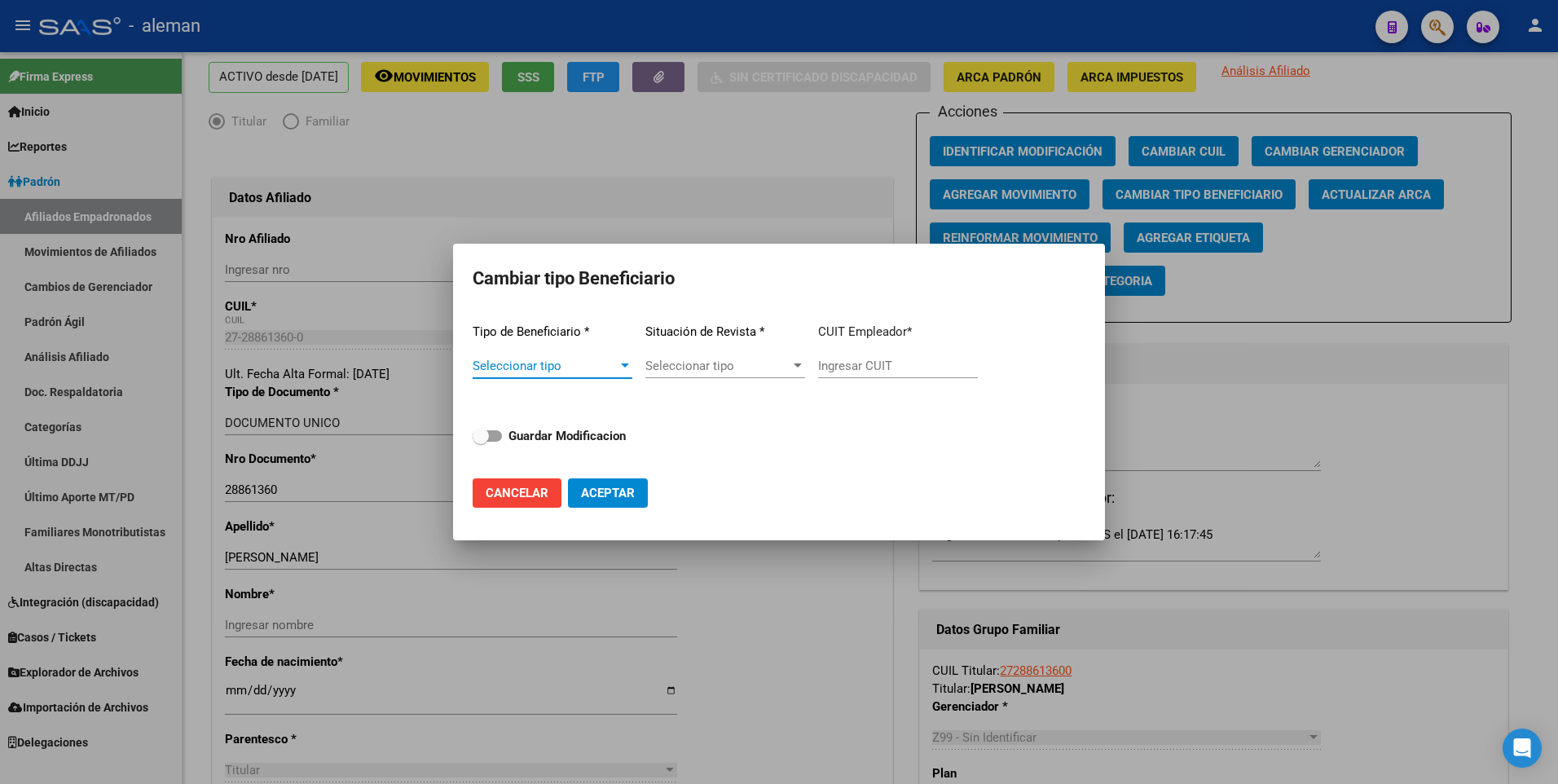
click at [622, 362] on div at bounding box center [625, 365] width 14 height 13
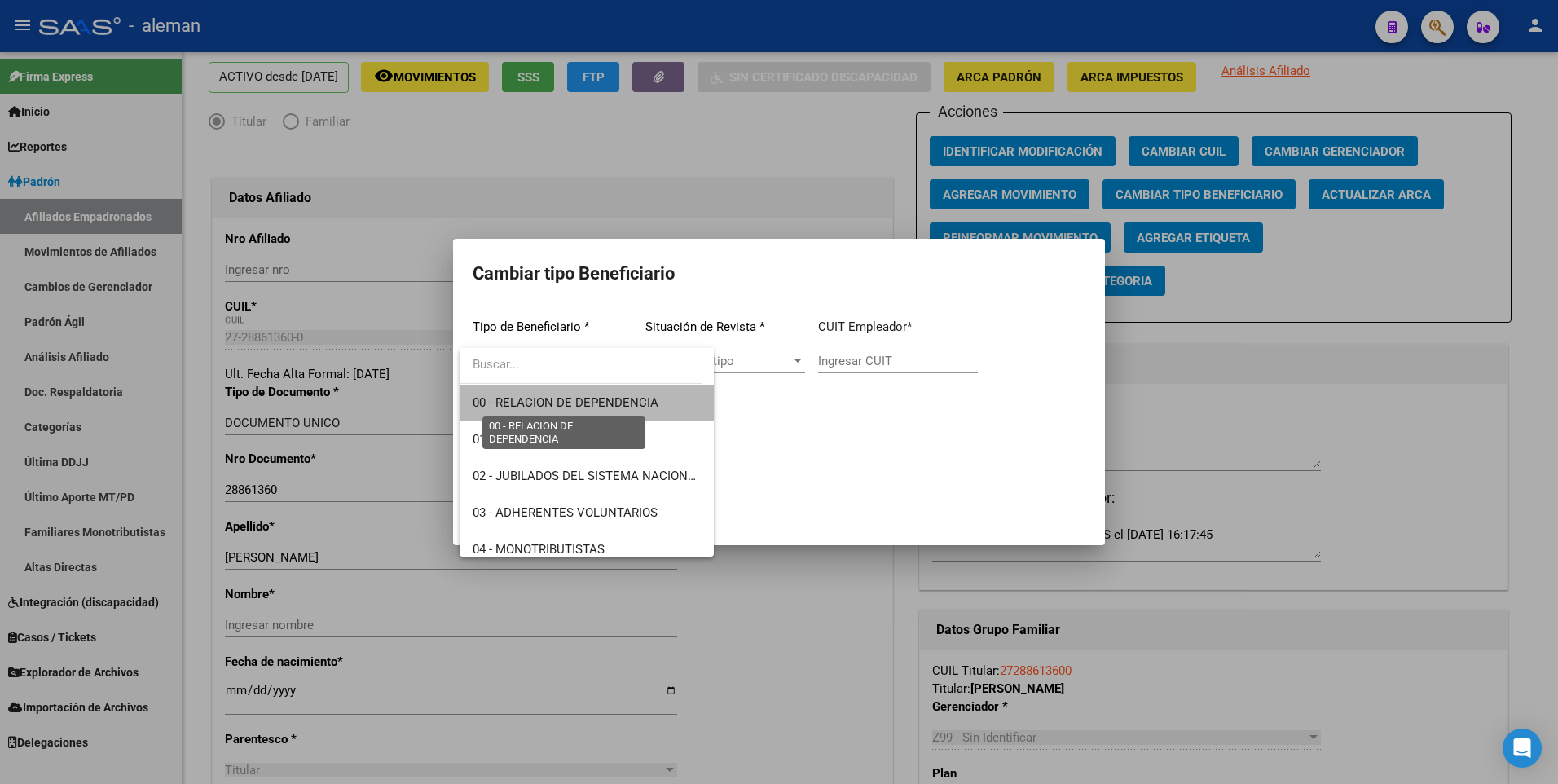
click at [622, 399] on span "00 - RELACION DE DEPENDENCIA" at bounding box center [566, 402] width 186 height 14
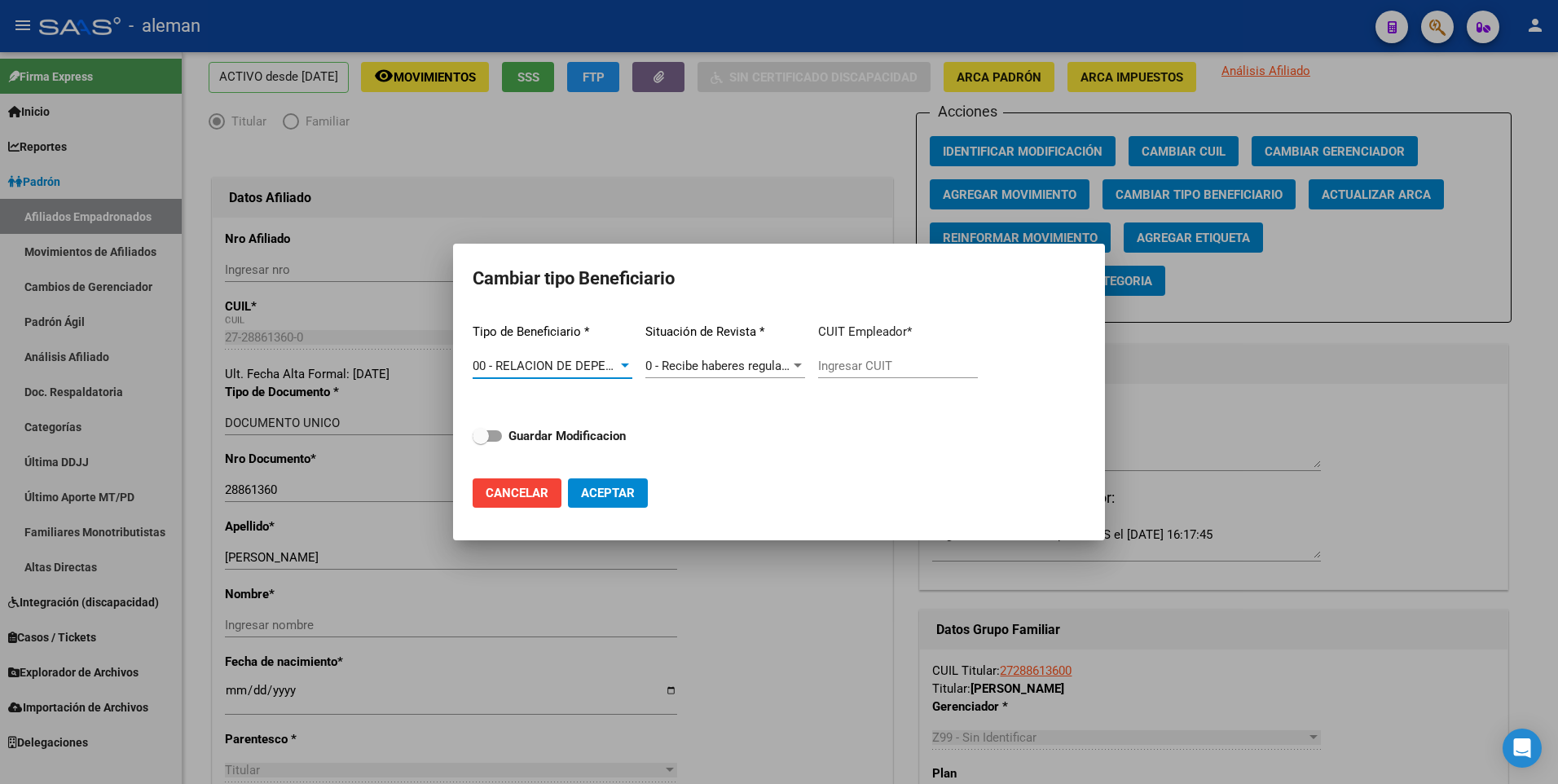
type input "30-63597031-2"
click at [499, 433] on span at bounding box center [487, 436] width 30 height 12
click at [481, 441] on input "Guardar Modificacion" at bounding box center [480, 441] width 1 height 1
checkbox input "true"
click at [611, 490] on span "Aceptar" at bounding box center [608, 492] width 54 height 14
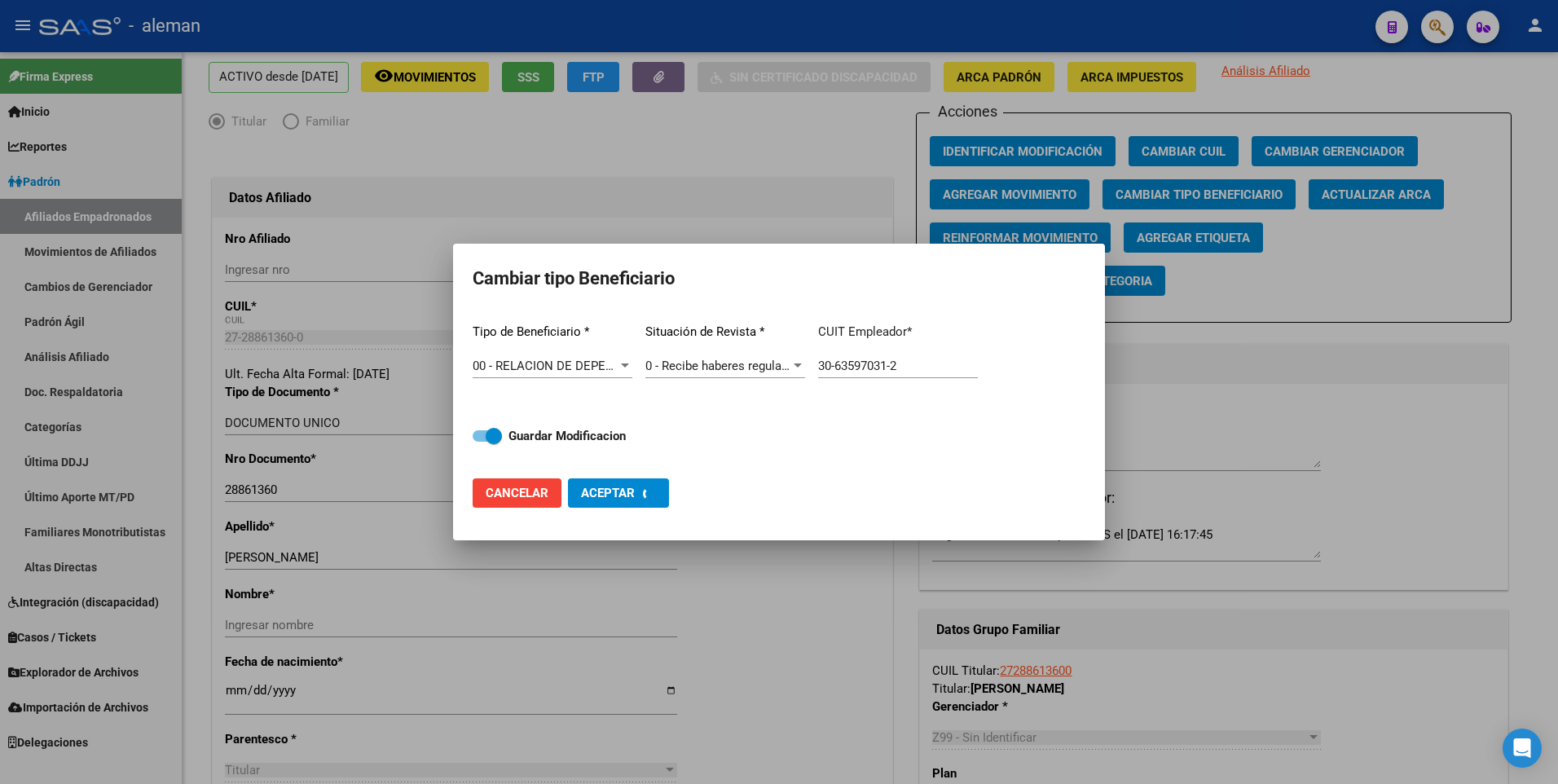
type input "30-63597031-2"
checkbox input "false"
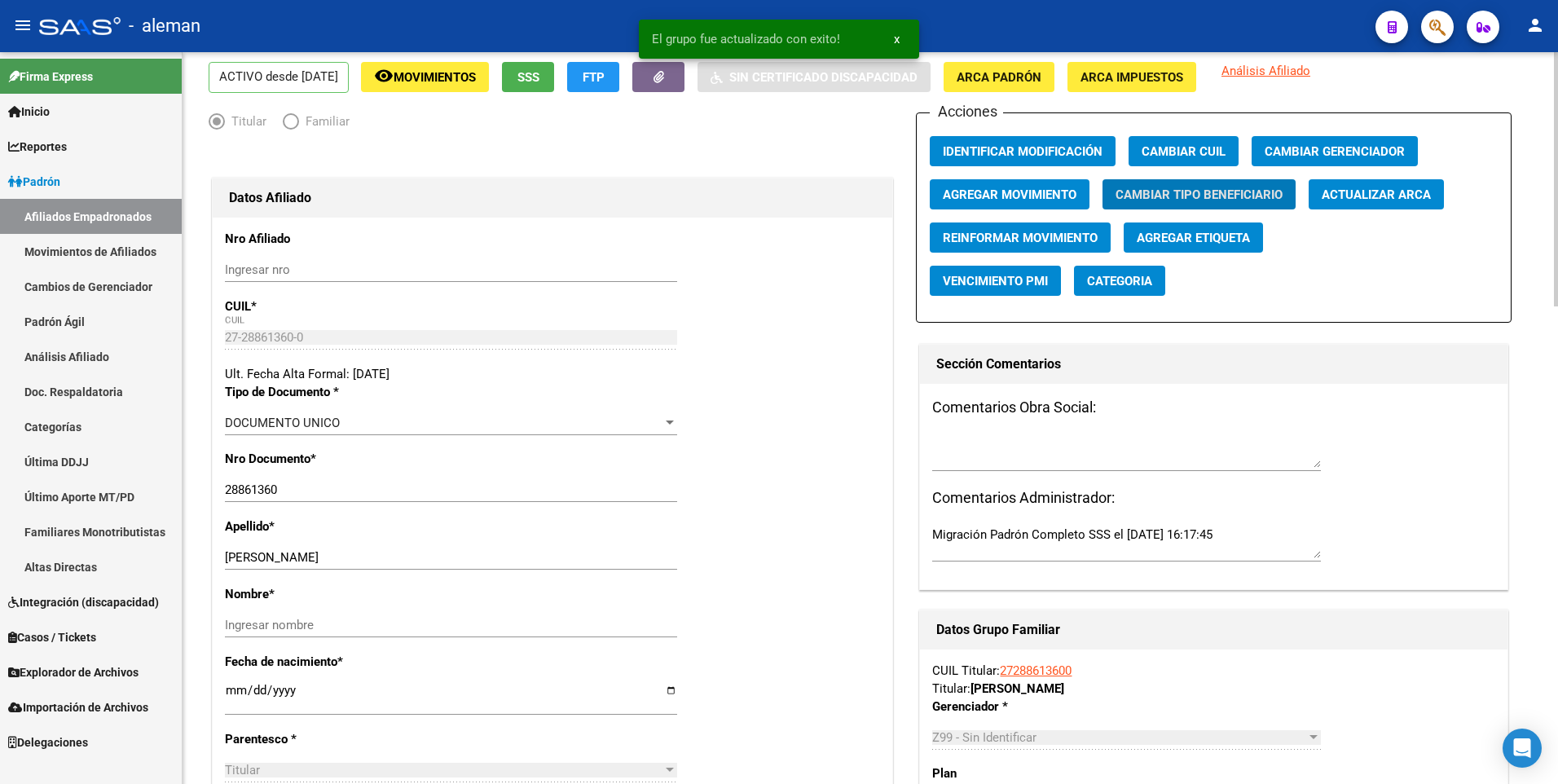
scroll to position [0, 0]
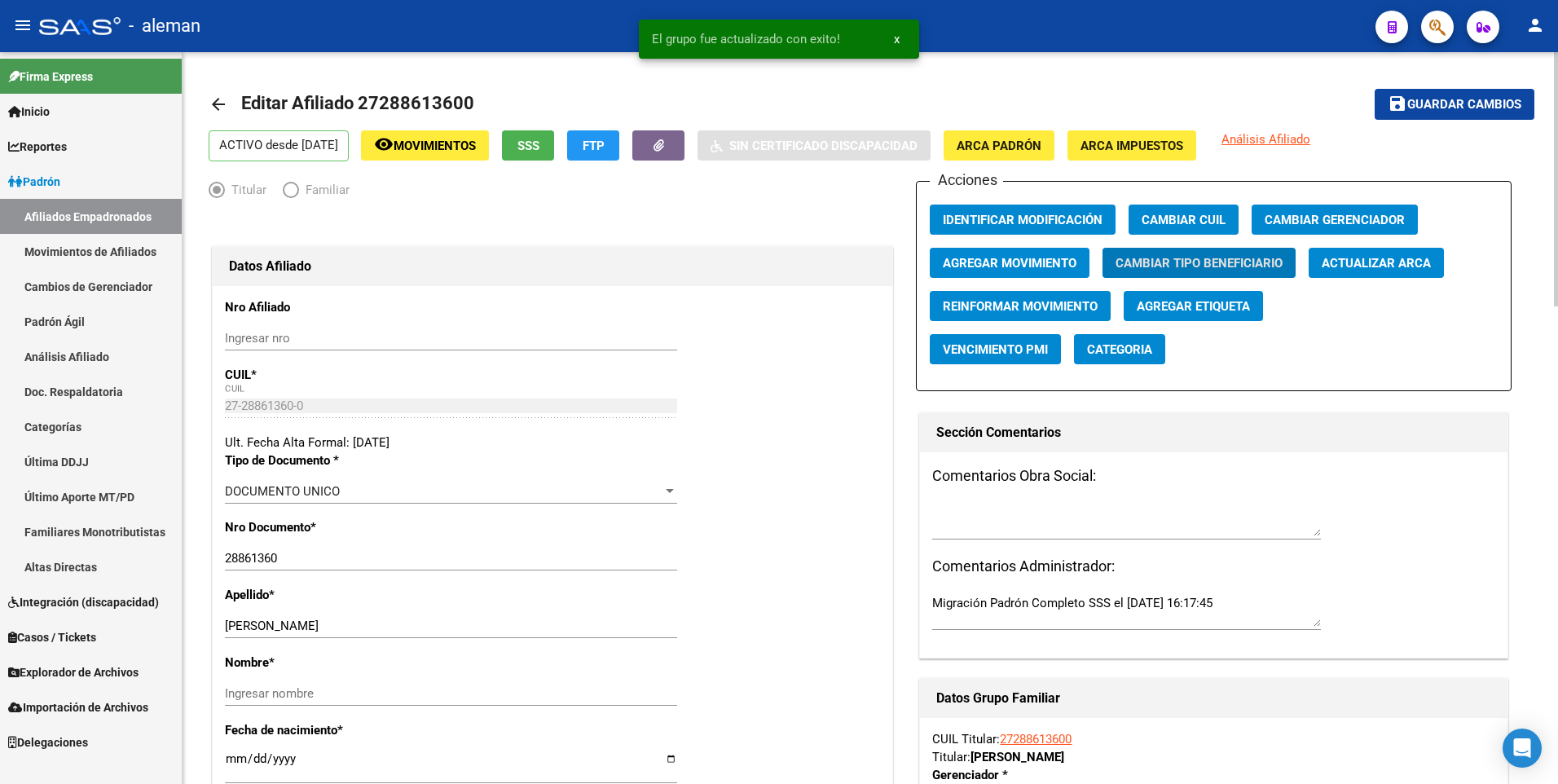
click at [1481, 108] on span "Guardar cambios" at bounding box center [1464, 105] width 114 height 14
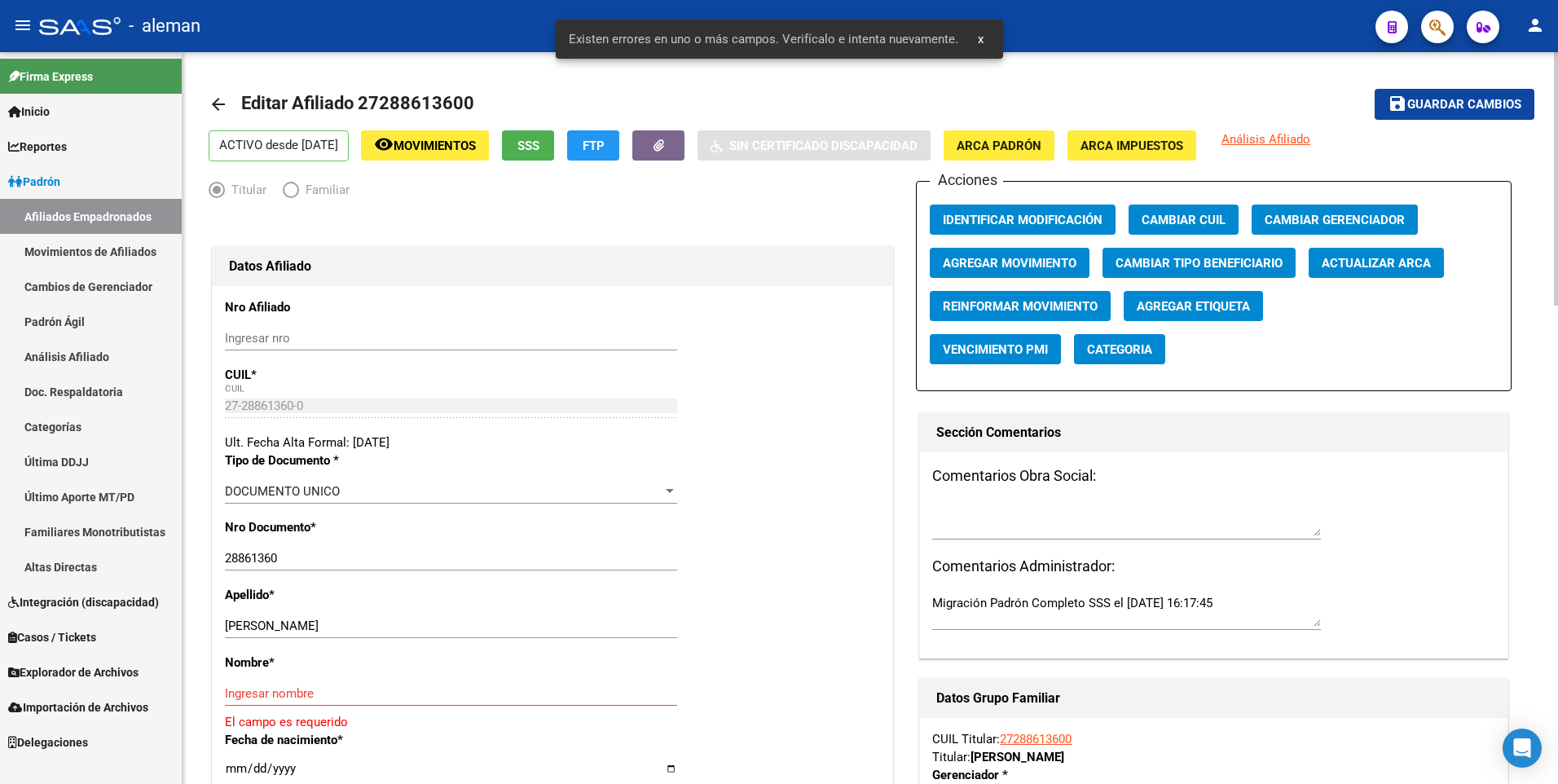
scroll to position [489, 0]
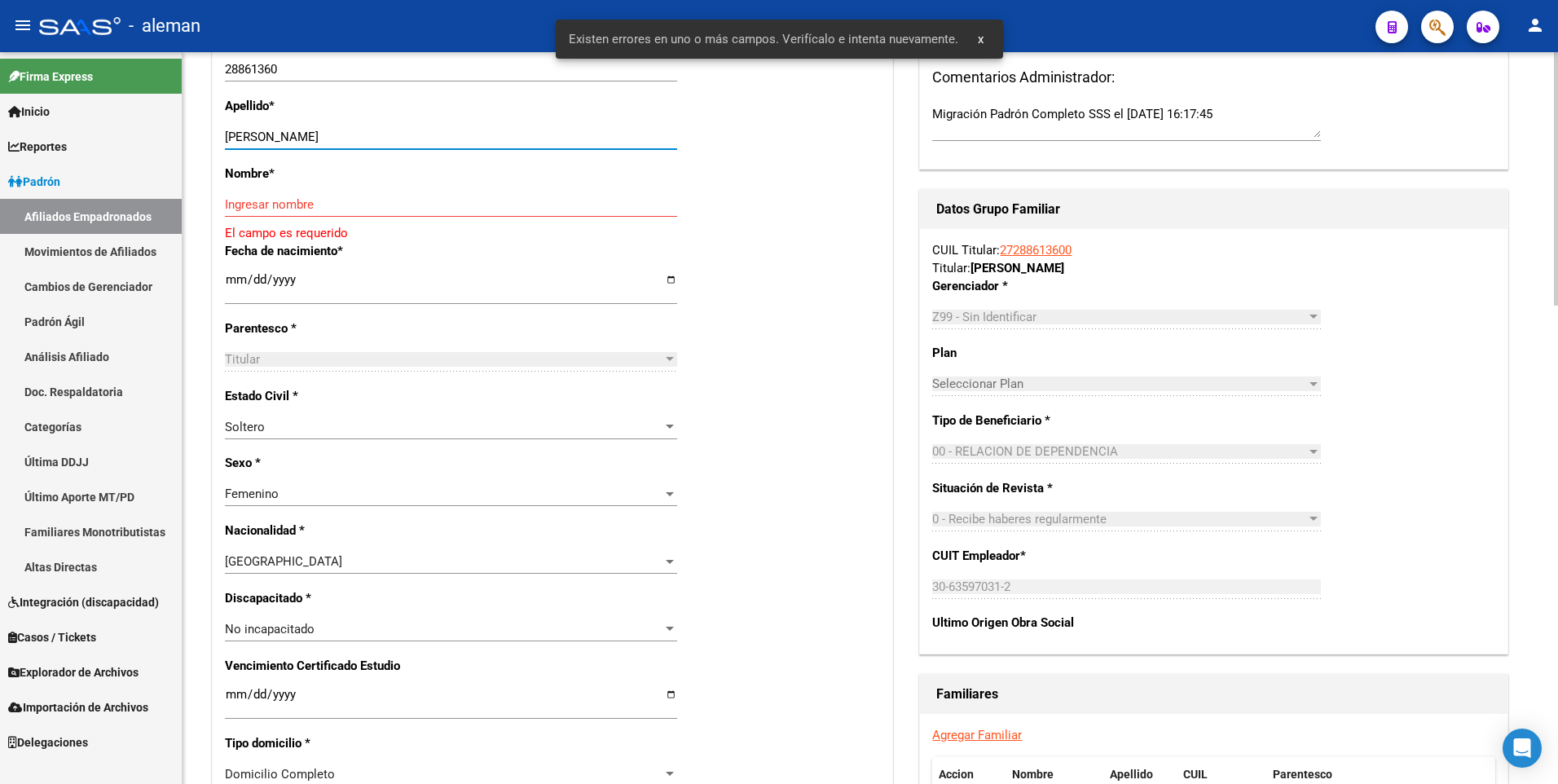
drag, startPoint x: 280, startPoint y: 135, endPoint x: 351, endPoint y: 144, distance: 71.6
click at [351, 144] on div "[PERSON_NAME] apellido" at bounding box center [450, 136] width 452 height 24
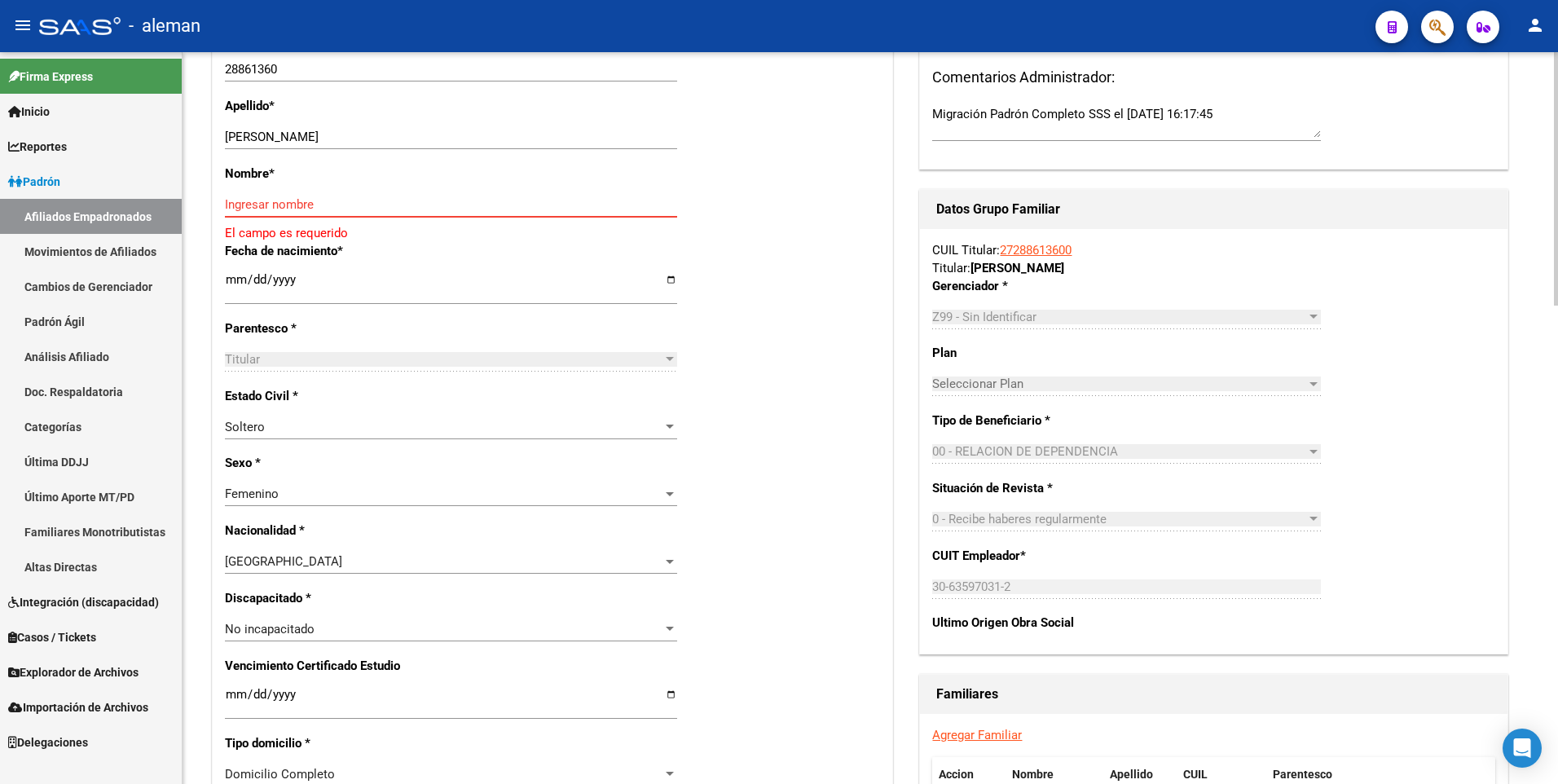
click at [355, 202] on input "Ingresar nombre" at bounding box center [450, 204] width 452 height 14
paste input "[PERSON_NAME]"
click at [295, 197] on input "[PERSON_NAME]" at bounding box center [450, 204] width 452 height 14
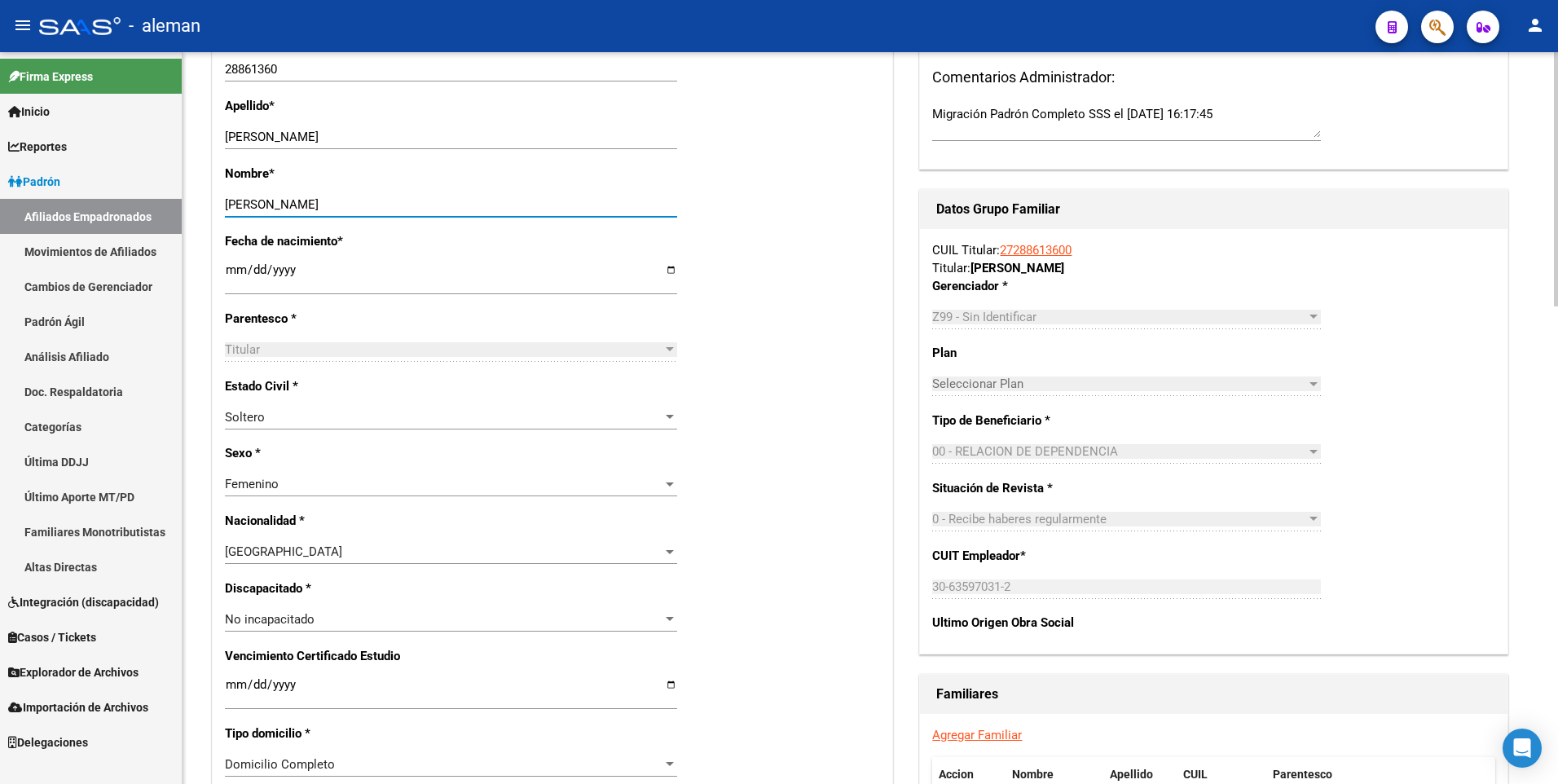
type input "[PERSON_NAME]"
click at [340, 135] on input "[PERSON_NAME]" at bounding box center [450, 137] width 452 height 14
type input "[PERSON_NAME]"
click at [738, 186] on div "Nombre * [PERSON_NAME] nombre" at bounding box center [552, 199] width 655 height 68
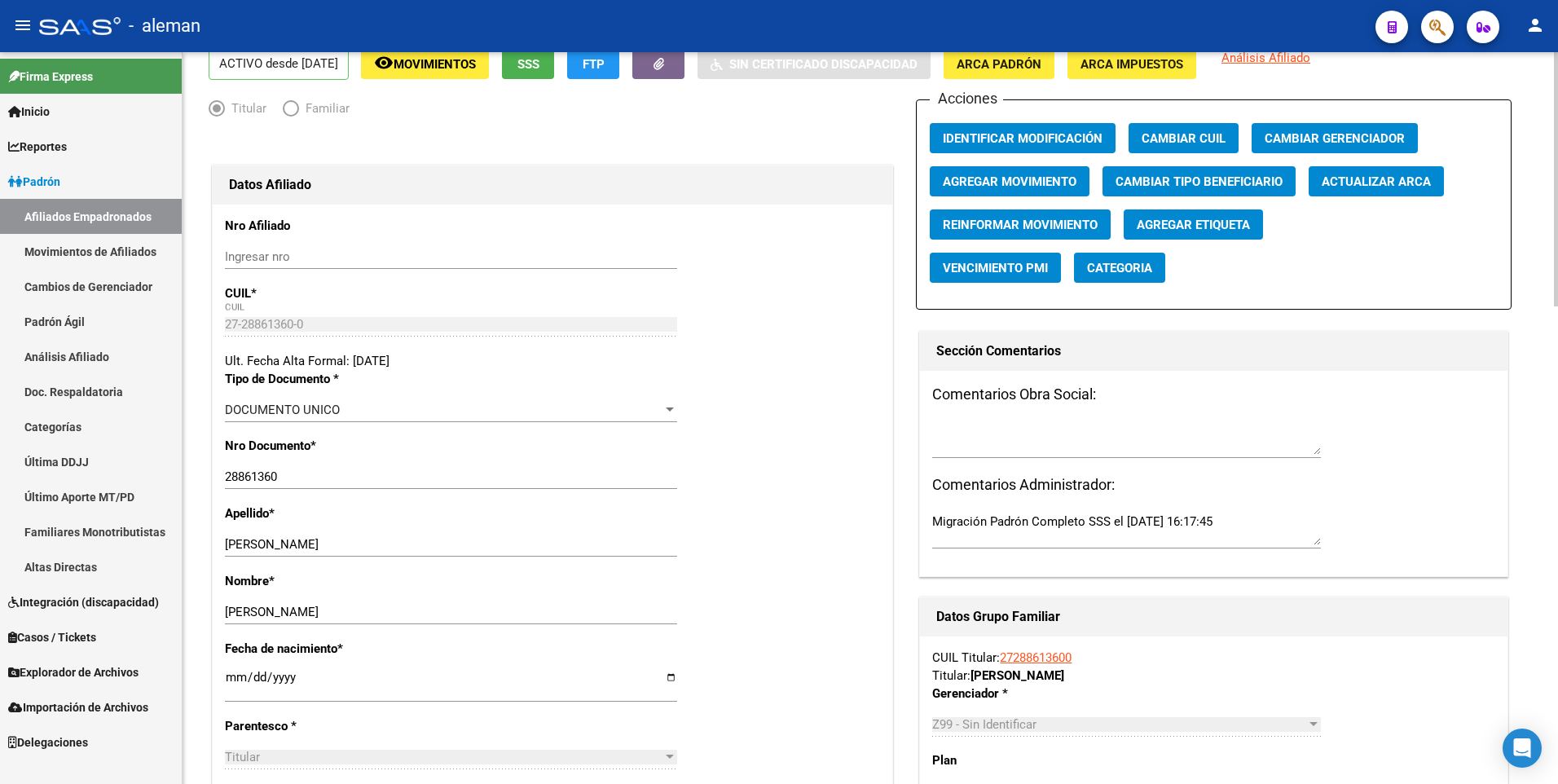
scroll to position [0, 0]
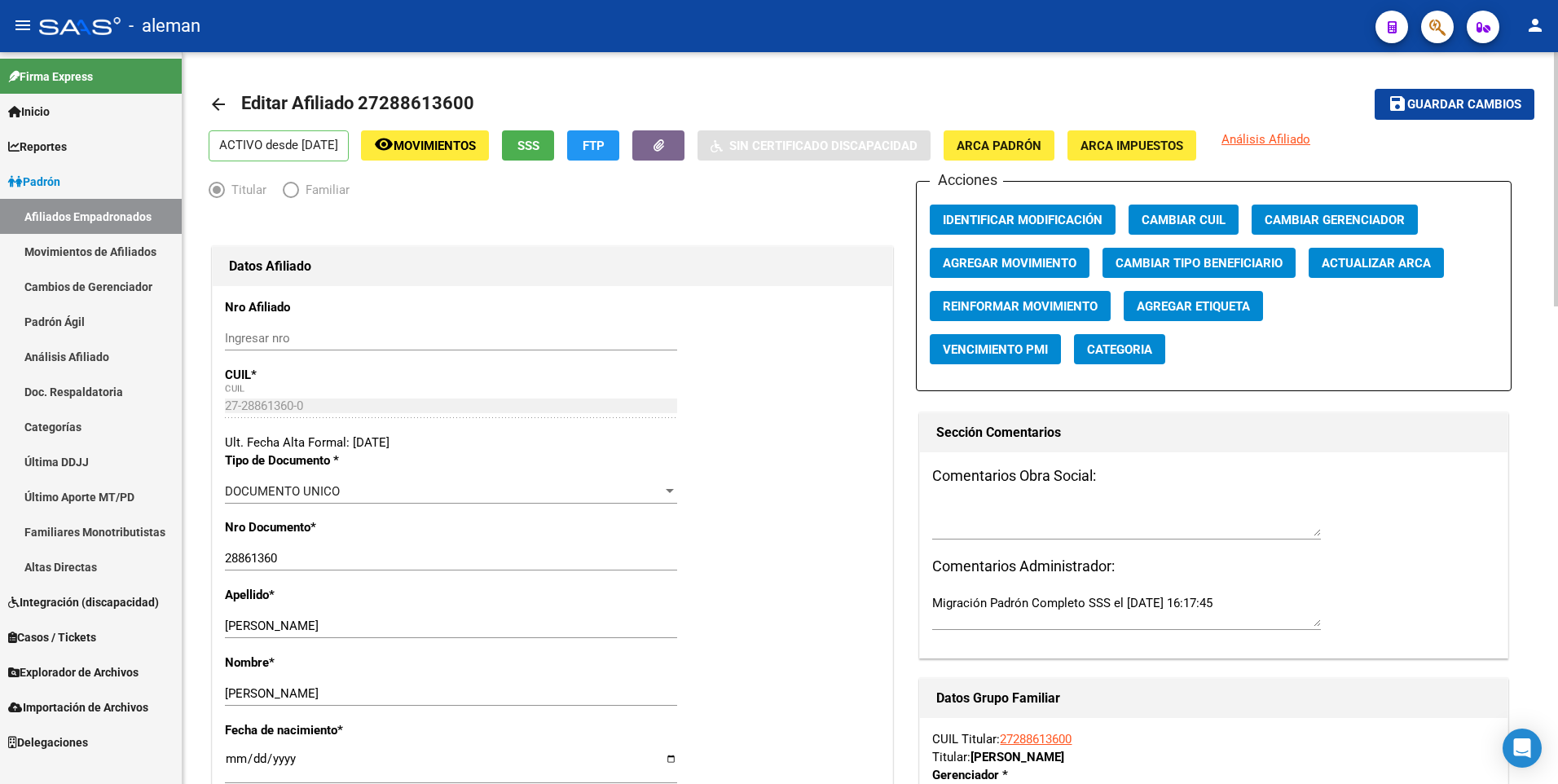
click at [1436, 101] on span "Guardar cambios" at bounding box center [1464, 105] width 114 height 14
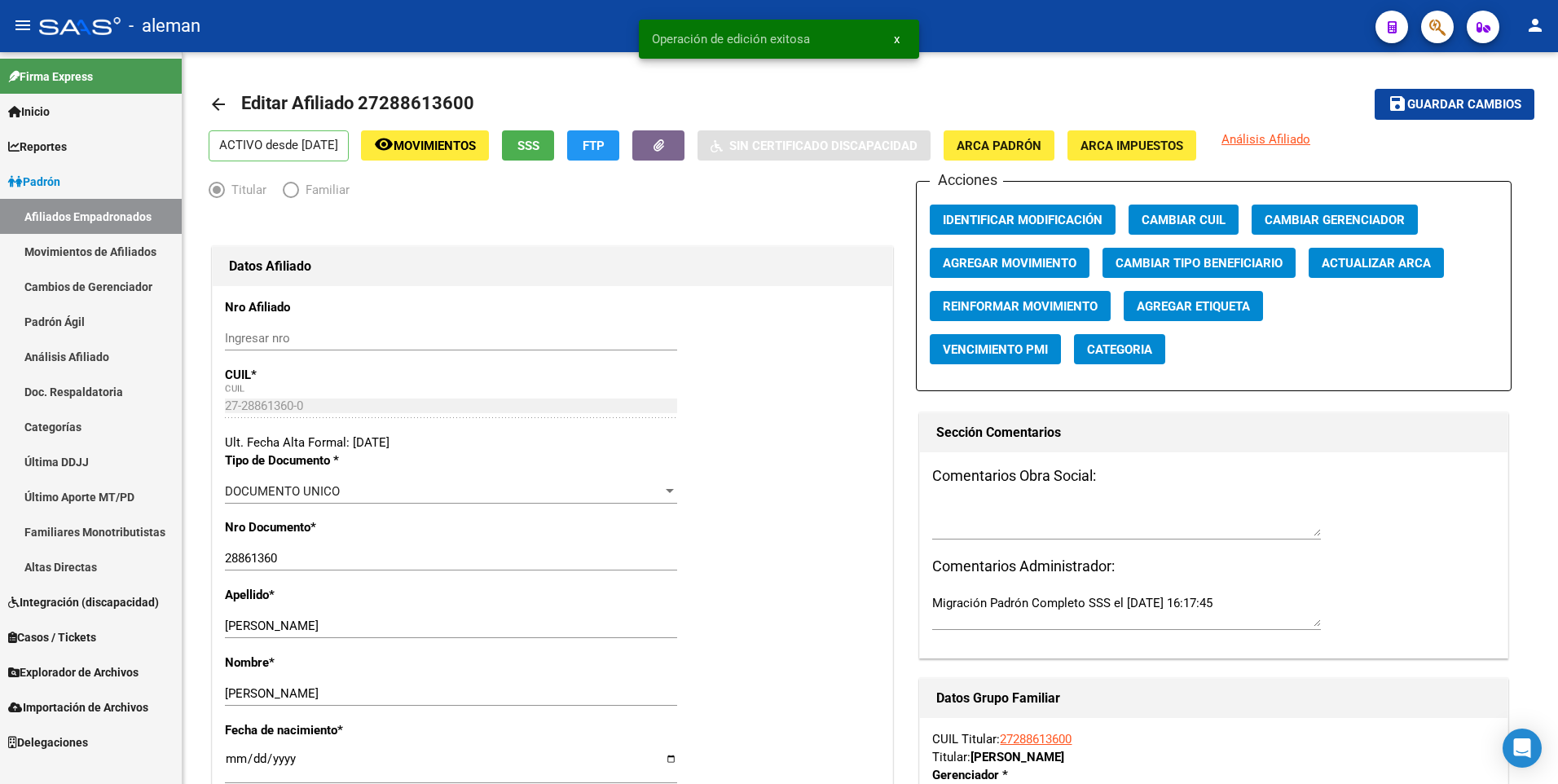
click at [898, 41] on span "x" at bounding box center [896, 38] width 5 height 14
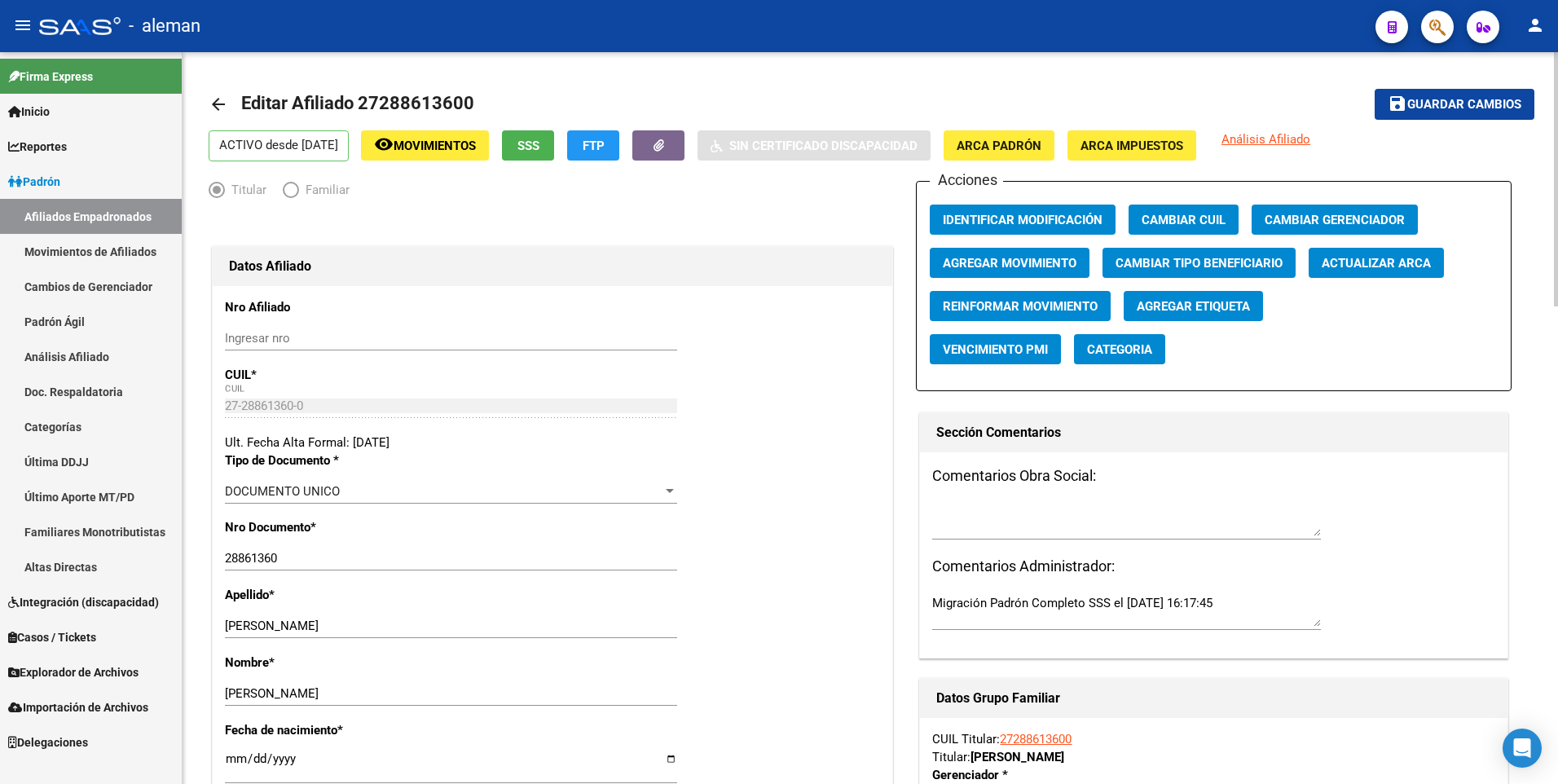
click at [217, 104] on mat-icon "arrow_back" at bounding box center [218, 105] width 20 height 20
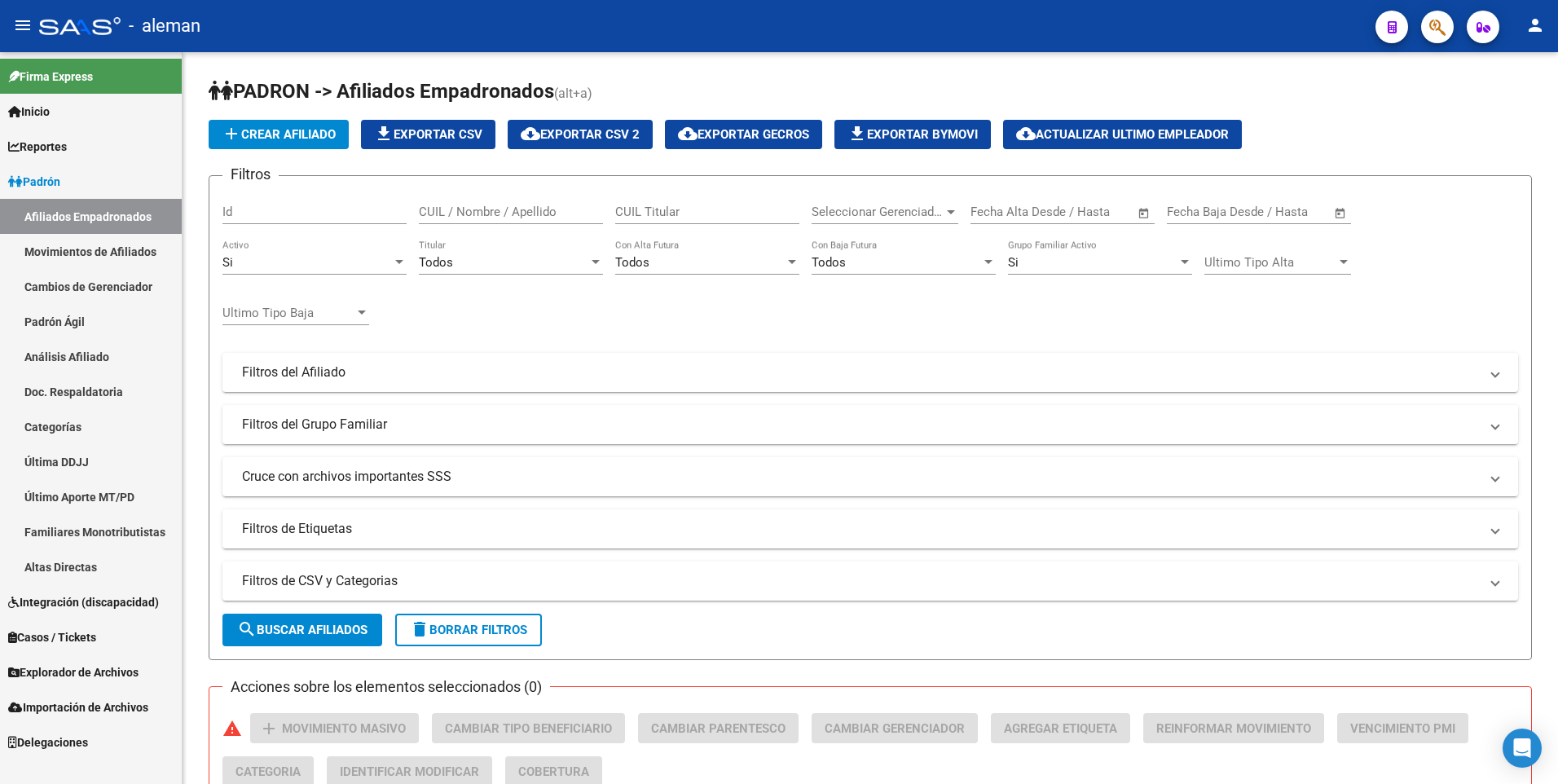
click at [60, 182] on span "Padrón" at bounding box center [34, 182] width 52 height 18
